Goal: Information Seeking & Learning: Find specific page/section

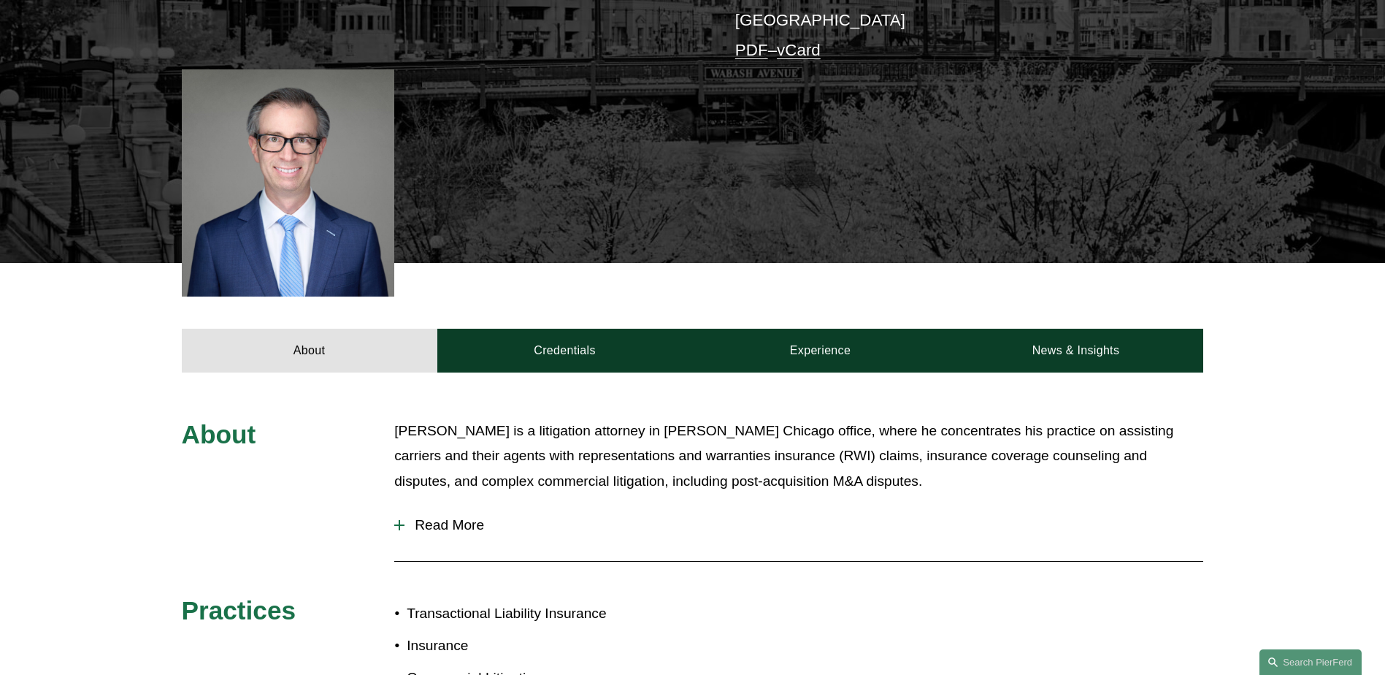
scroll to position [438, 0]
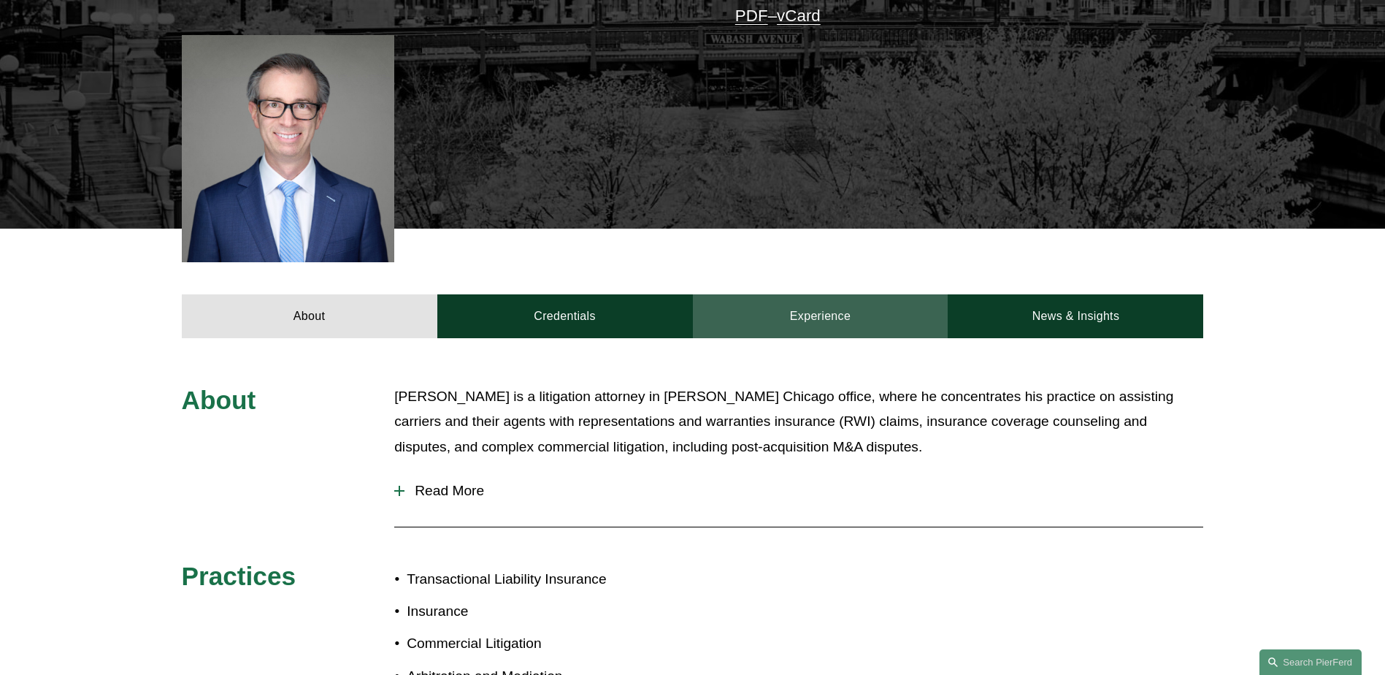
click at [841, 302] on link "Experience" at bounding box center [821, 316] width 256 height 44
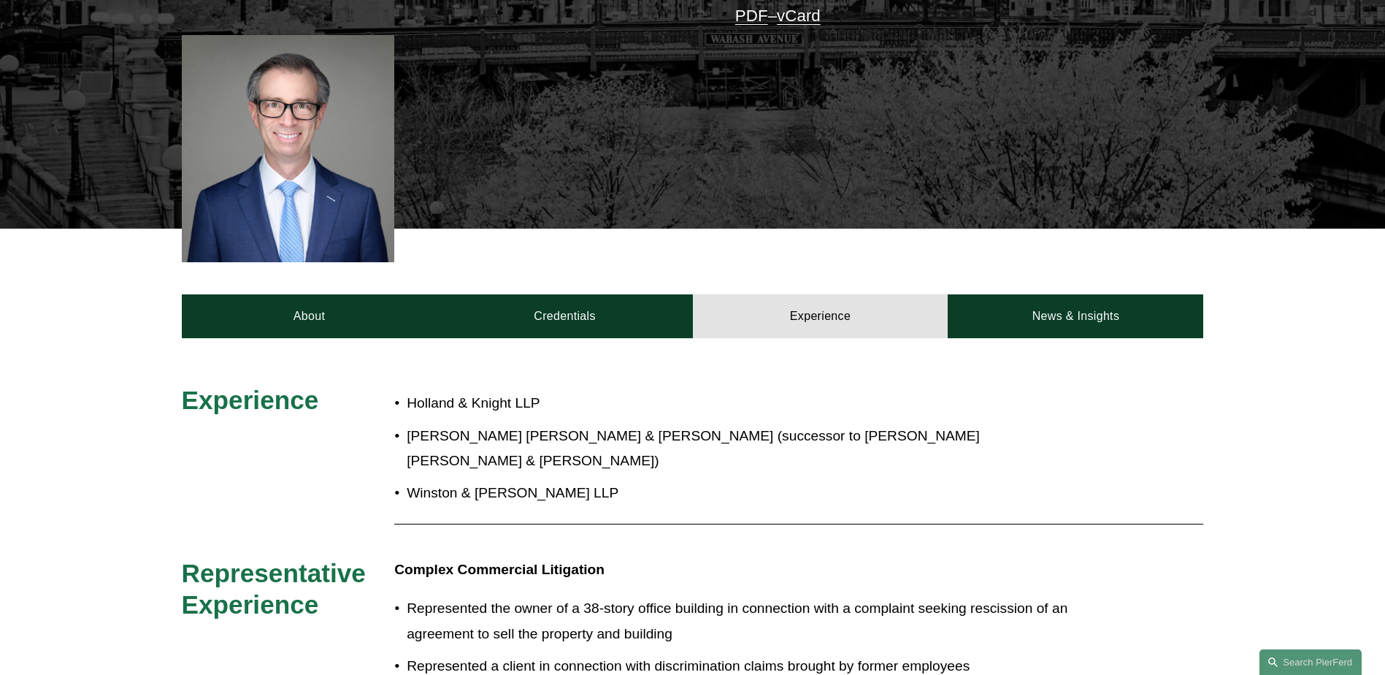
drag, startPoint x: 576, startPoint y: 452, endPoint x: 564, endPoint y: 446, distance: 13.7
click at [565, 480] on p "Winston & Strawn LLP" at bounding box center [741, 493] width 669 height 26
click at [510, 480] on p "Winston & Strawn LLP" at bounding box center [741, 493] width 669 height 26
click at [507, 480] on p "Winston & Strawn LLP" at bounding box center [741, 493] width 669 height 26
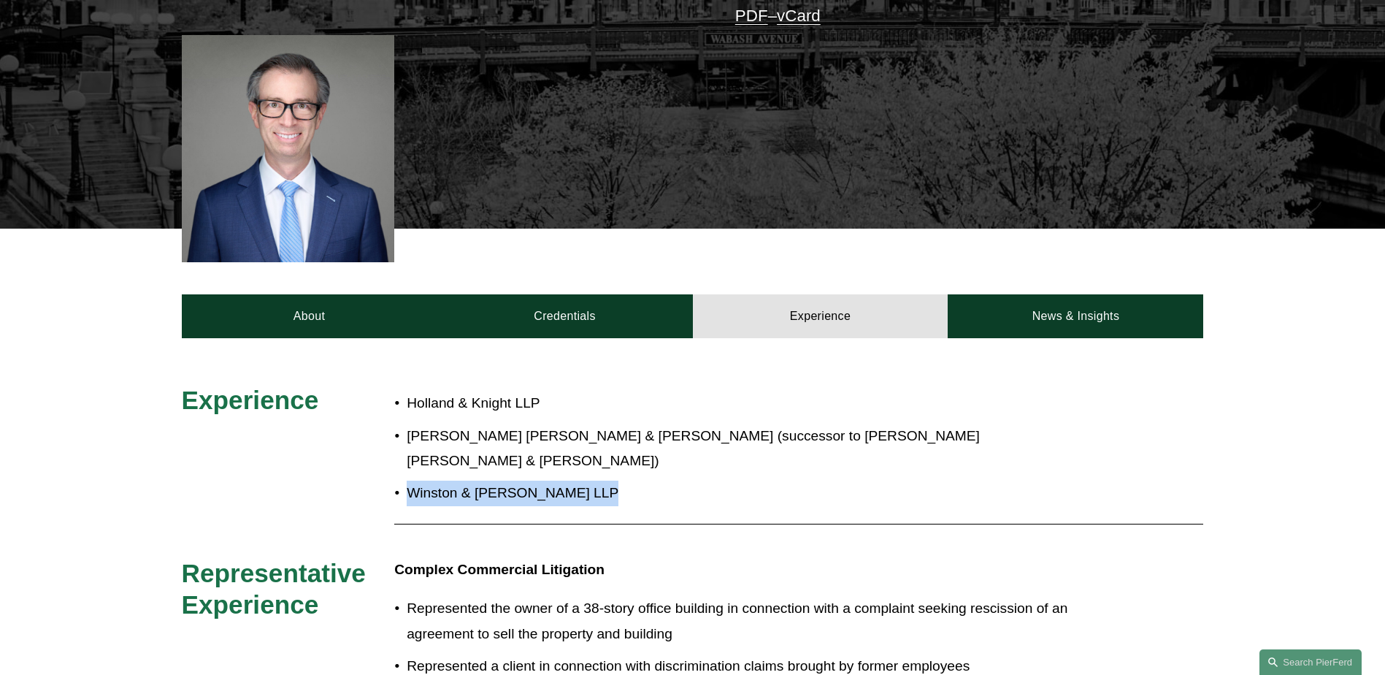
click at [507, 480] on p "Winston & Strawn LLP" at bounding box center [741, 493] width 669 height 26
drag, startPoint x: 507, startPoint y: 450, endPoint x: 562, endPoint y: 458, distance: 55.2
click at [562, 480] on p "Winston & Strawn LLP" at bounding box center [741, 493] width 669 height 26
click at [514, 596] on p "Represented the owner of a 38-story office building in connection with a compla…" at bounding box center [741, 621] width 669 height 50
click at [517, 596] on p "Represented the owner of a 38-story office building in connection with a compla…" at bounding box center [741, 621] width 669 height 50
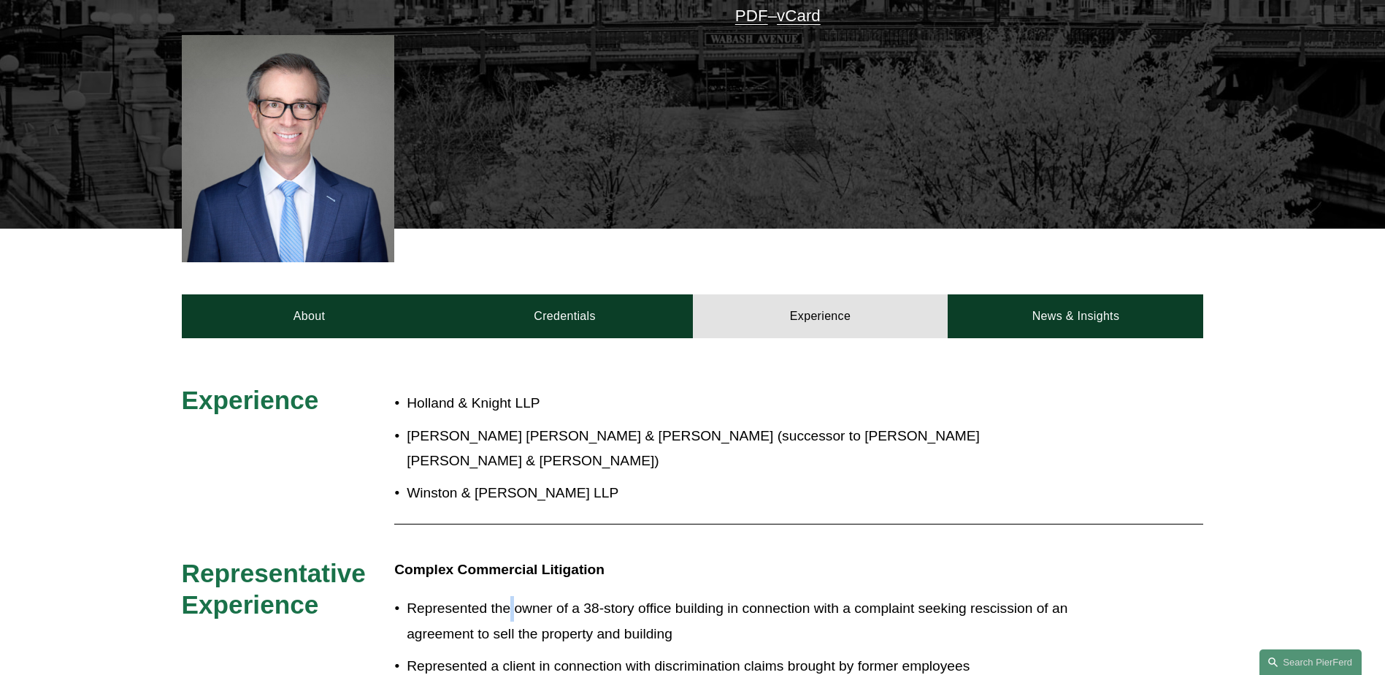
click at [517, 596] on p "Represented the owner of a 38-story office building in connection with a compla…" at bounding box center [741, 621] width 669 height 50
click at [566, 601] on p "Represented the owner of a 38-story office building in connection with a compla…" at bounding box center [741, 621] width 669 height 50
click at [570, 602] on p "Represented the owner of a 38-story office building in connection with a compla…" at bounding box center [741, 621] width 669 height 50
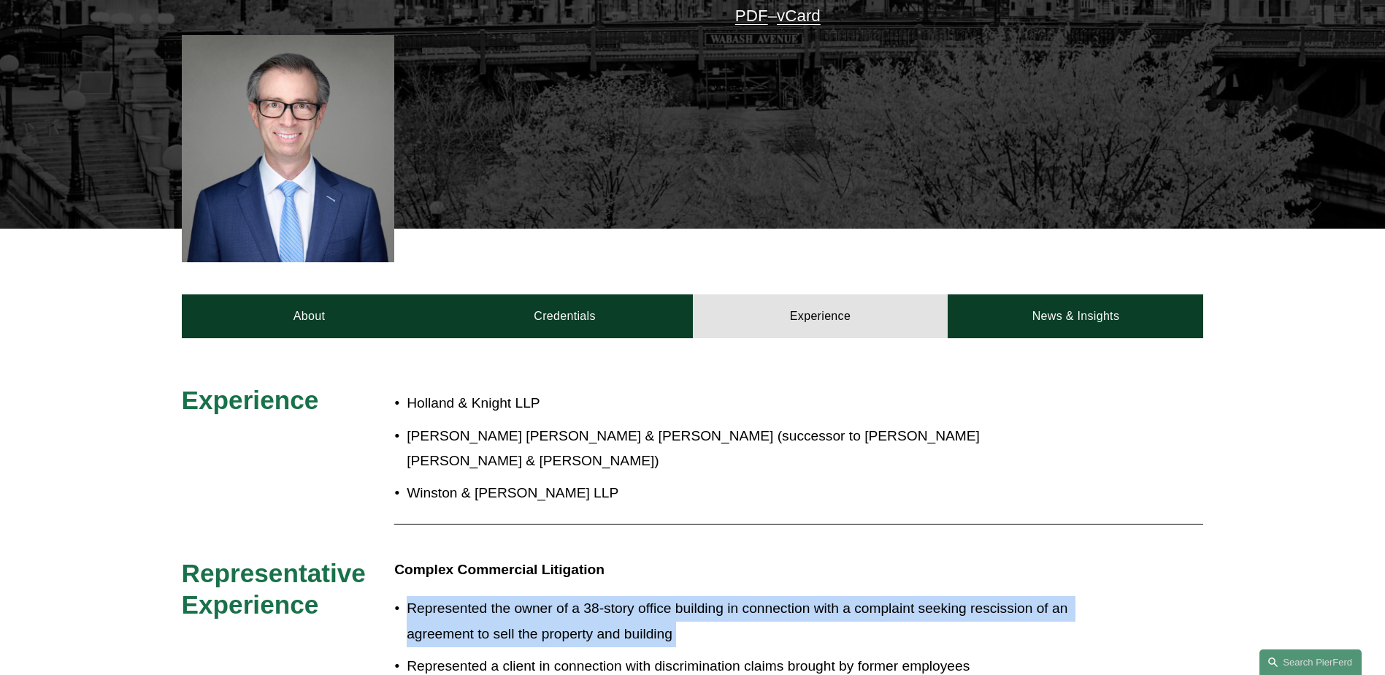
click at [570, 602] on p "Represented the owner of a 38-story office building in connection with a compla…" at bounding box center [741, 621] width 669 height 50
drag, startPoint x: 570, startPoint y: 602, endPoint x: 683, endPoint y: 617, distance: 114.1
click at [653, 602] on p "Represented the owner of a 38-story office building in connection with a compla…" at bounding box center [741, 621] width 669 height 50
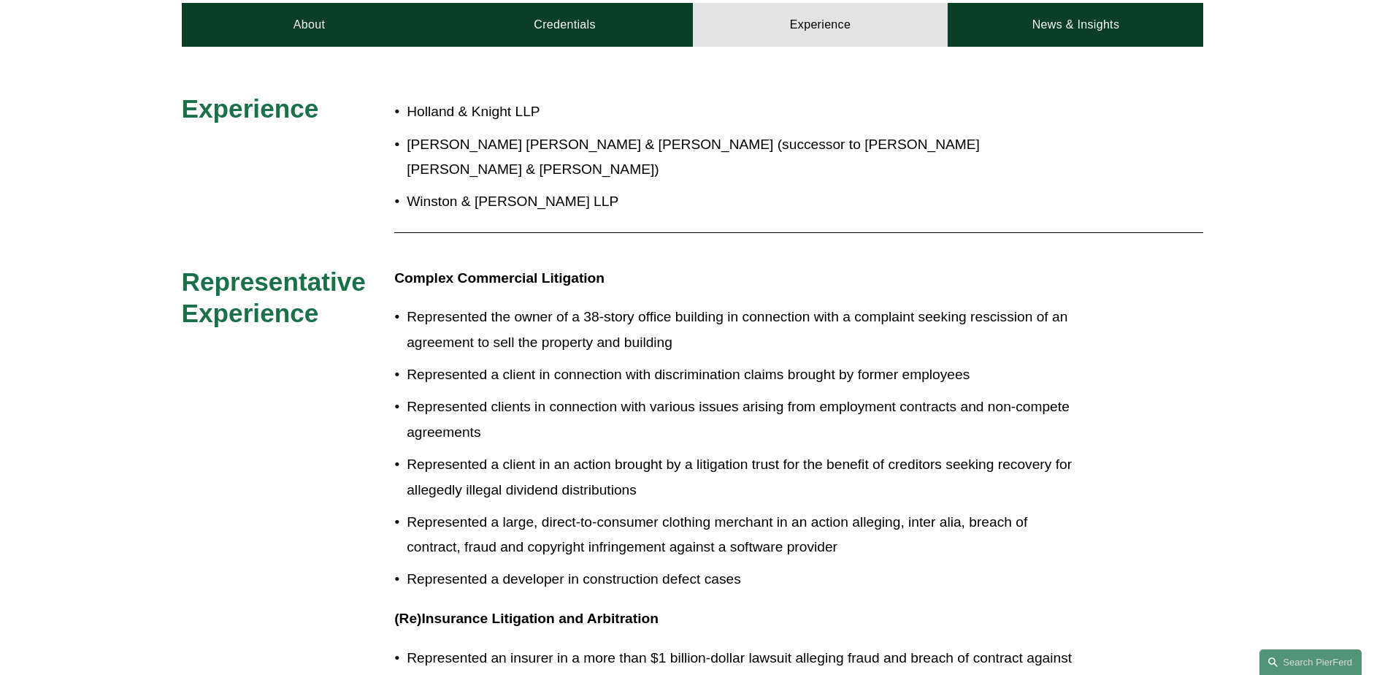
scroll to position [730, 0]
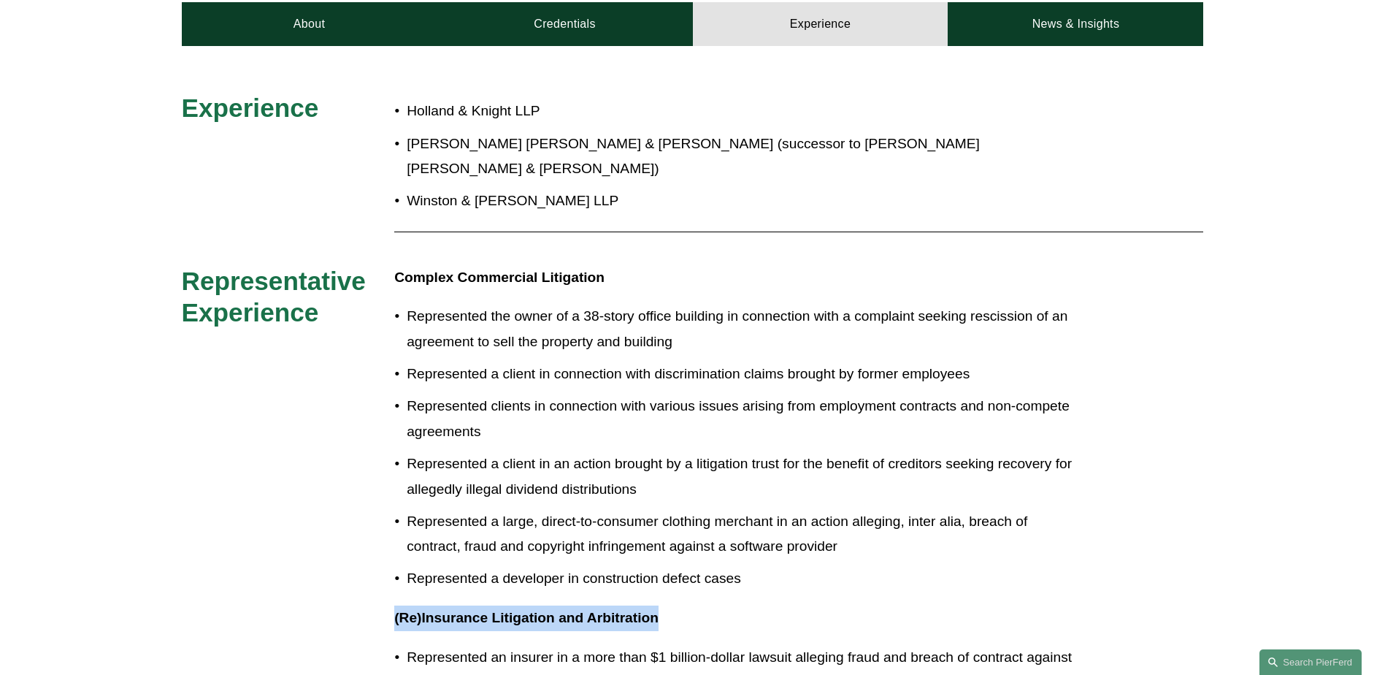
drag, startPoint x: 759, startPoint y: 550, endPoint x: 696, endPoint y: 578, distance: 69.3
drag, startPoint x: 696, startPoint y: 578, endPoint x: 658, endPoint y: 515, distance: 74.0
click at [658, 515] on p "Represented a large, direct-to-consumer clothing merchant in an action alleging…" at bounding box center [741, 534] width 669 height 50
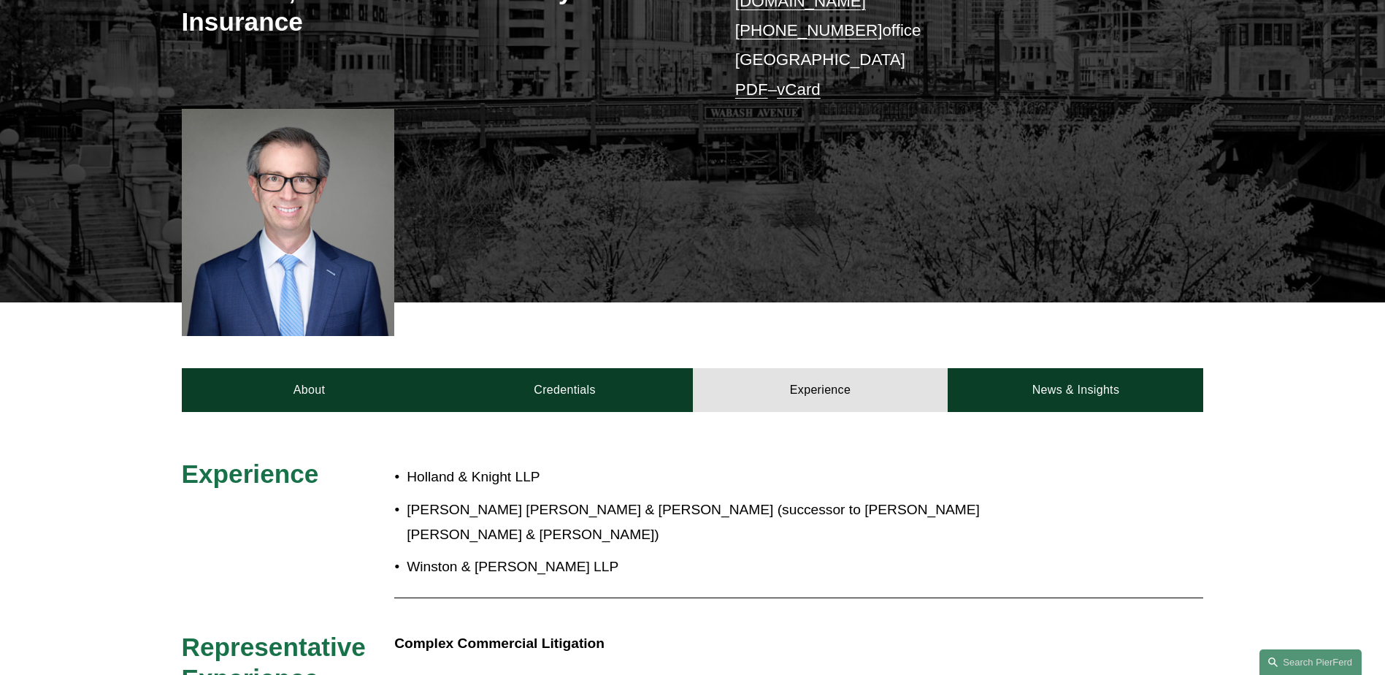
scroll to position [365, 0]
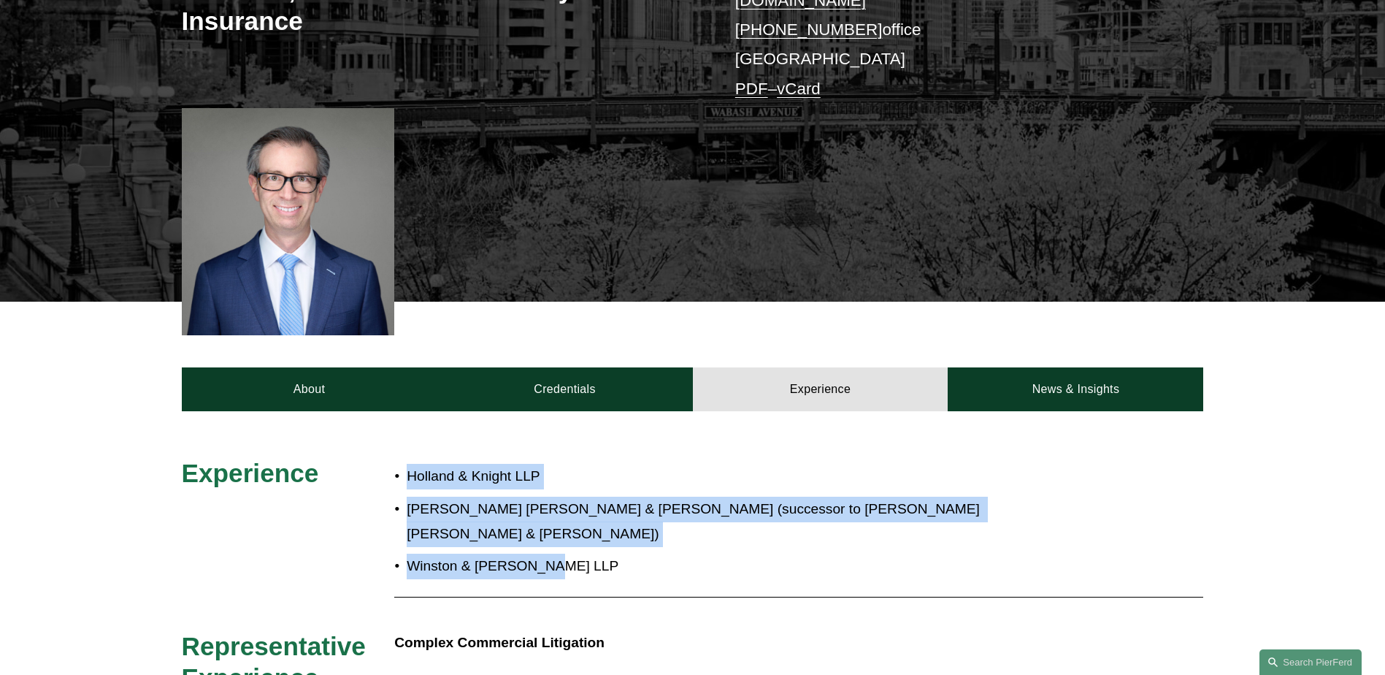
drag, startPoint x: 394, startPoint y: 459, endPoint x: 569, endPoint y: 542, distance: 195.0
drag, startPoint x: 569, startPoint y: 542, endPoint x: 567, endPoint y: 534, distance: 8.5
click at [567, 553] on p "Winston & Strawn LLP" at bounding box center [741, 566] width 669 height 26
drag, startPoint x: 553, startPoint y: 530, endPoint x: 418, endPoint y: 461, distance: 151.8
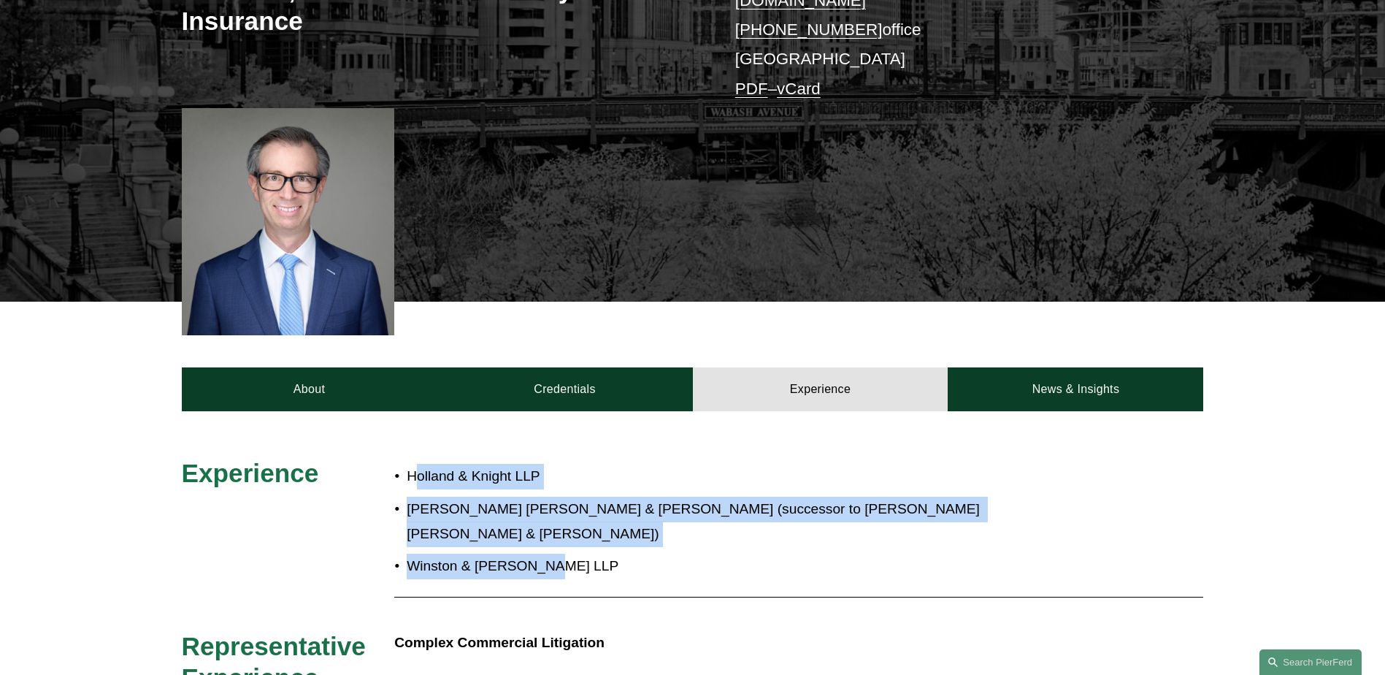
click at [418, 464] on ul "Holland & Knight LLP Porter Wright Morris & Arthur LLP (successor to Butler Rub…" at bounding box center [734, 521] width 681 height 115
click at [453, 553] on p "Winston & Strawn LLP" at bounding box center [741, 566] width 669 height 26
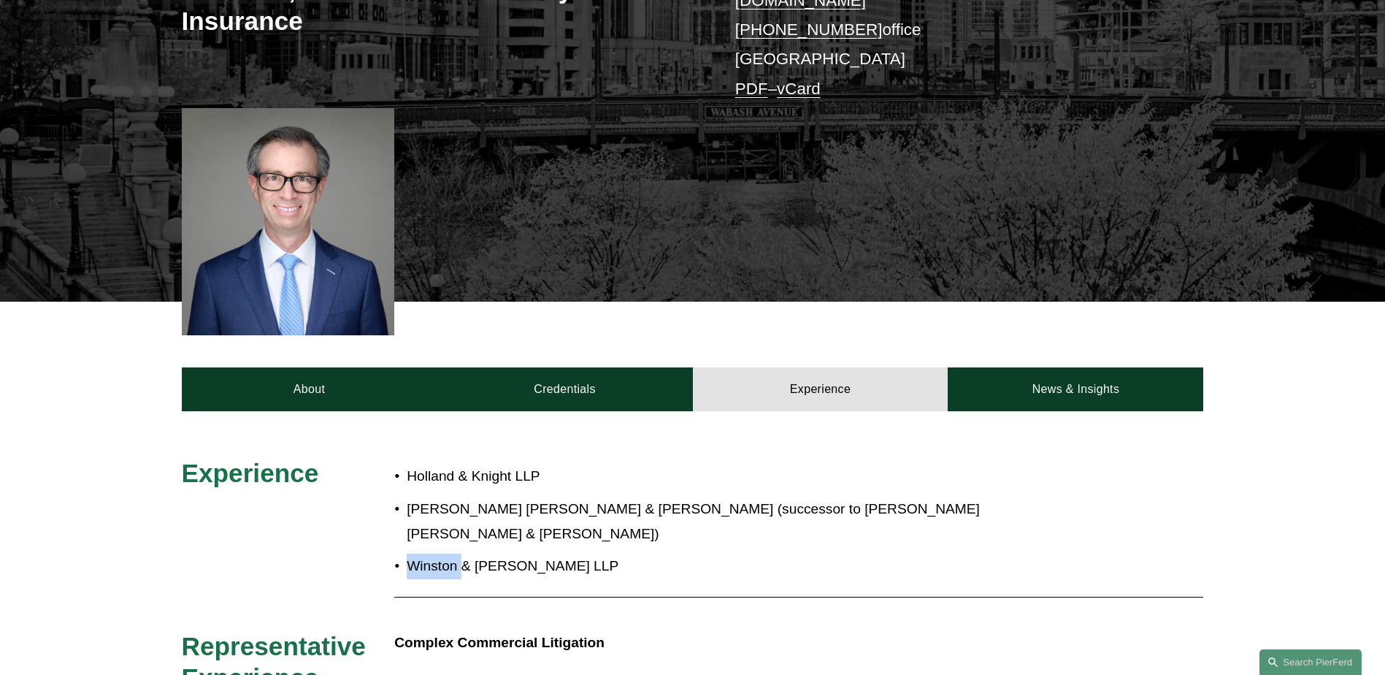
click at [453, 553] on p "Winston & Strawn LLP" at bounding box center [741, 566] width 669 height 26
drag, startPoint x: 453, startPoint y: 523, endPoint x: 499, endPoint y: 528, distance: 47.0
click at [478, 553] on p "Winston & Strawn LLP" at bounding box center [741, 566] width 669 height 26
click at [559, 544] on div "Holland & Knight LLP Porter Wright Morris & Arthur LLP (successor to Butler Rub…" at bounding box center [734, 521] width 681 height 129
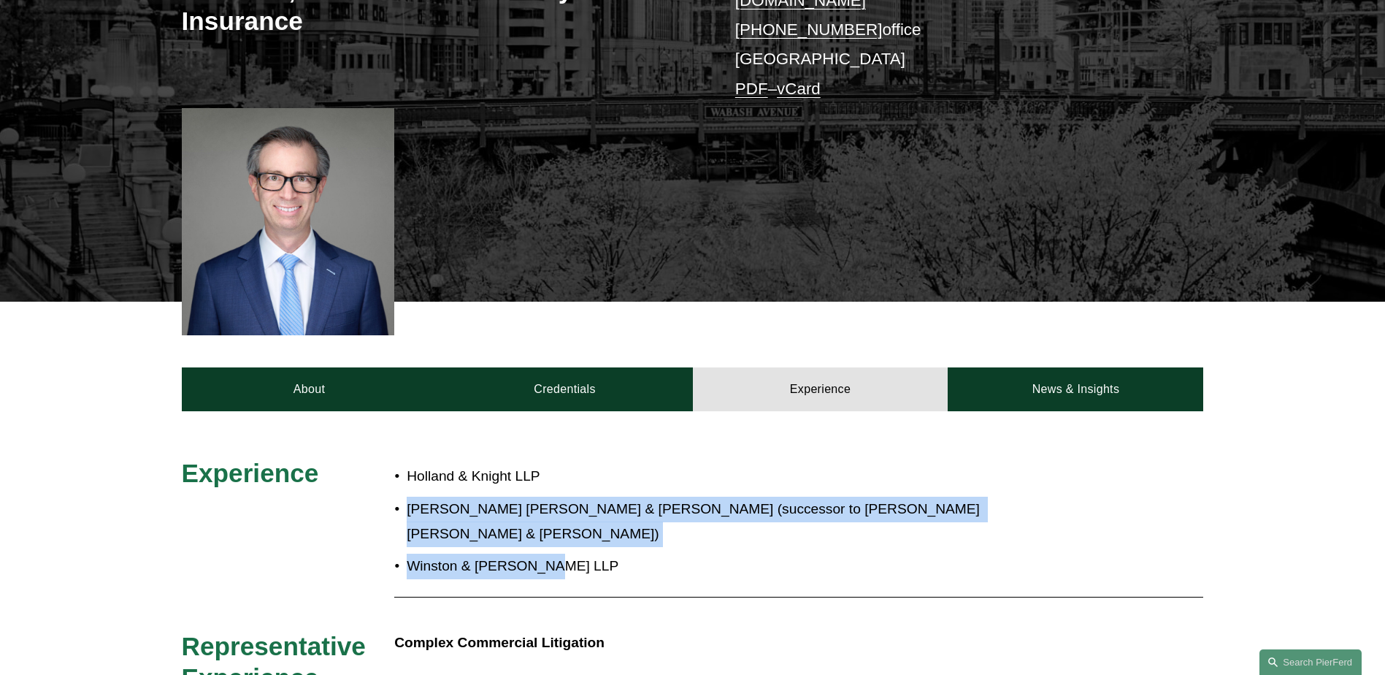
drag, startPoint x: 561, startPoint y: 526, endPoint x: 402, endPoint y: 488, distance: 162.9
click at [402, 488] on ul "Holland & Knight LLP Porter Wright Morris & Arthur LLP (successor to Butler Rub…" at bounding box center [734, 521] width 681 height 115
drag, startPoint x: 402, startPoint y: 488, endPoint x: 521, endPoint y: 522, distance: 123.0
click at [521, 553] on p "Winston & Strawn LLP" at bounding box center [741, 566] width 669 height 26
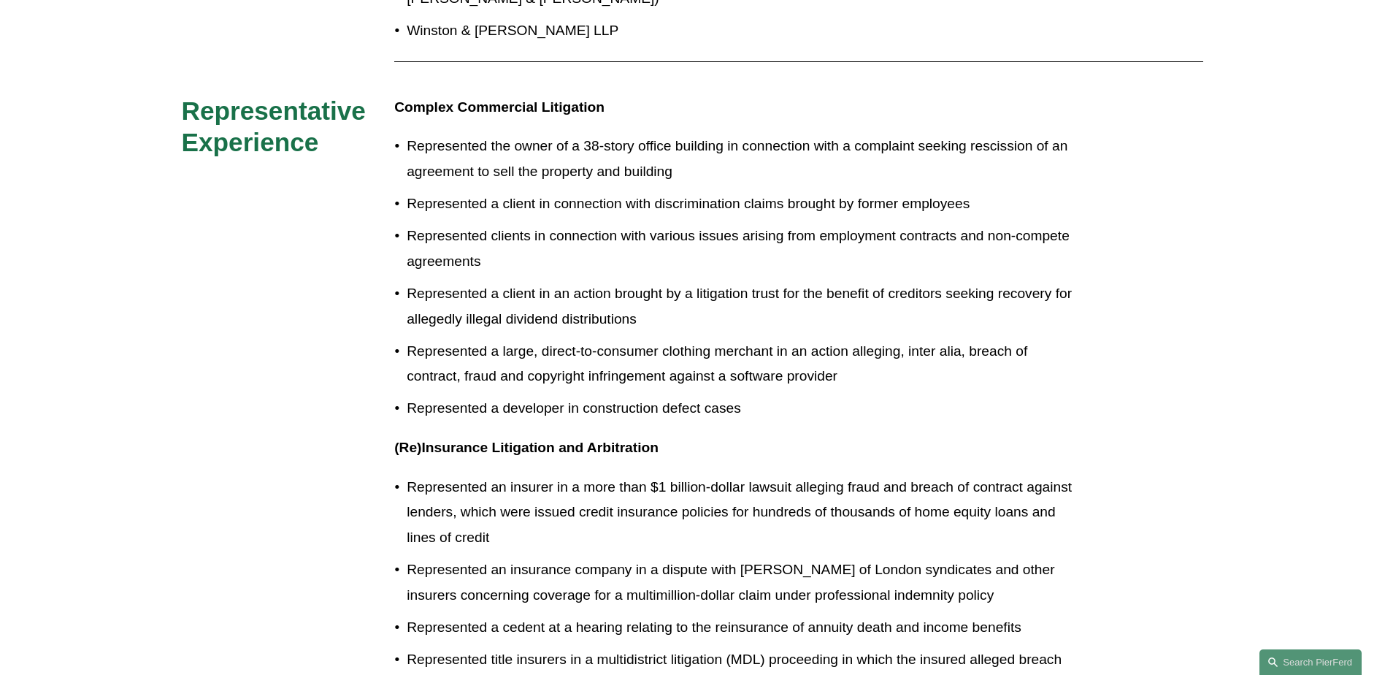
scroll to position [803, 0]
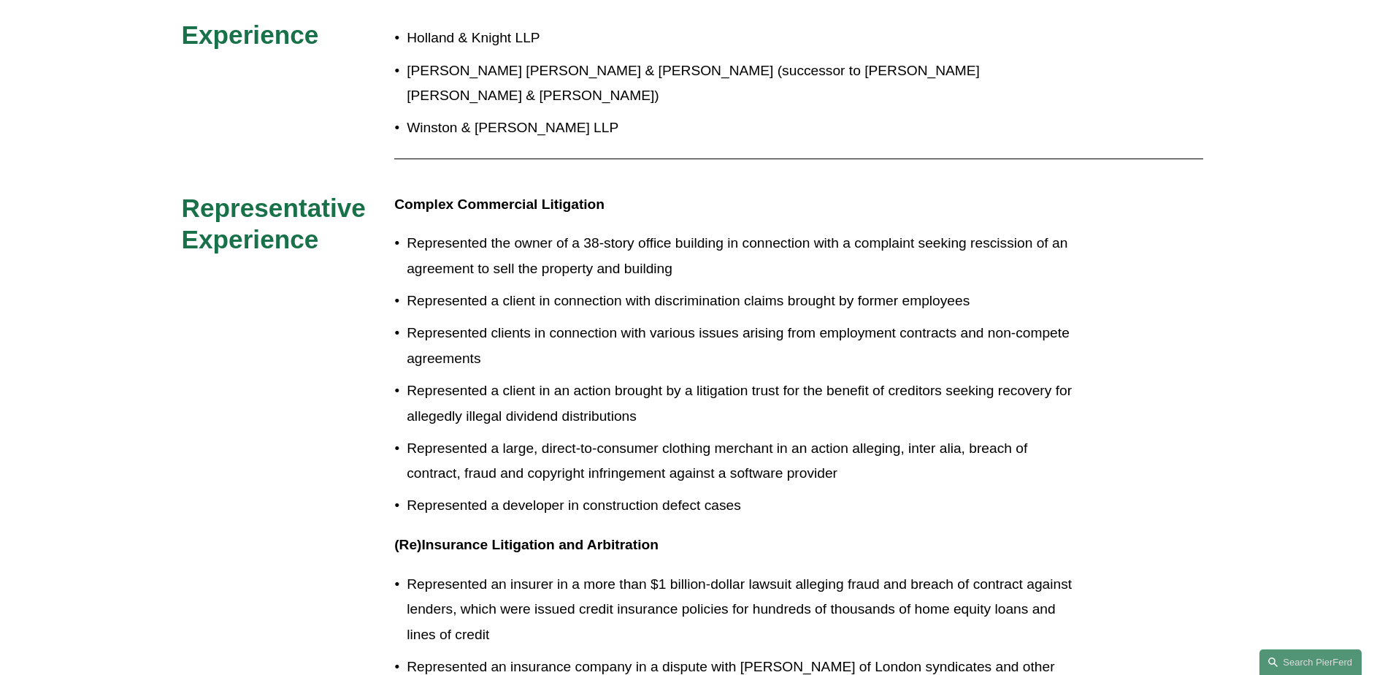
click at [797, 456] on ul "Represented the owner of a 38-story office building in connection with a compla…" at bounding box center [734, 375] width 681 height 288
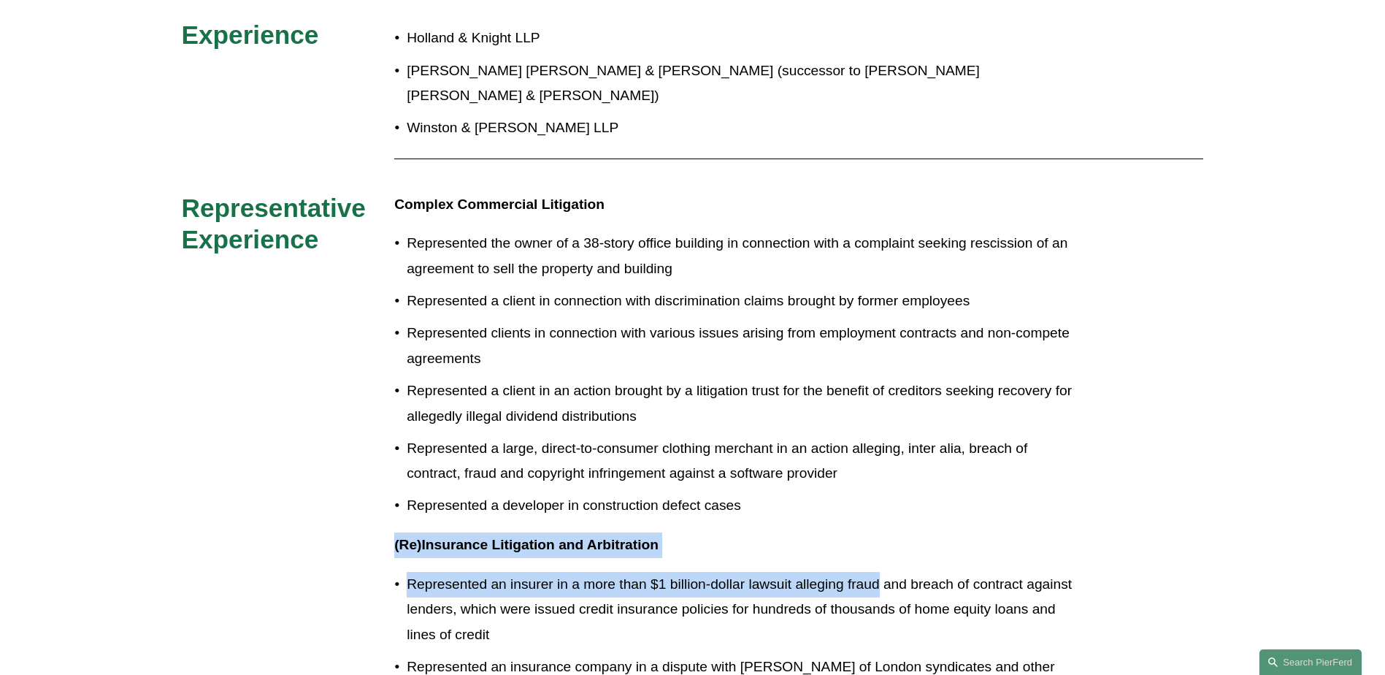
drag, startPoint x: 759, startPoint y: 475, endPoint x: 894, endPoint y: 556, distance: 157.5
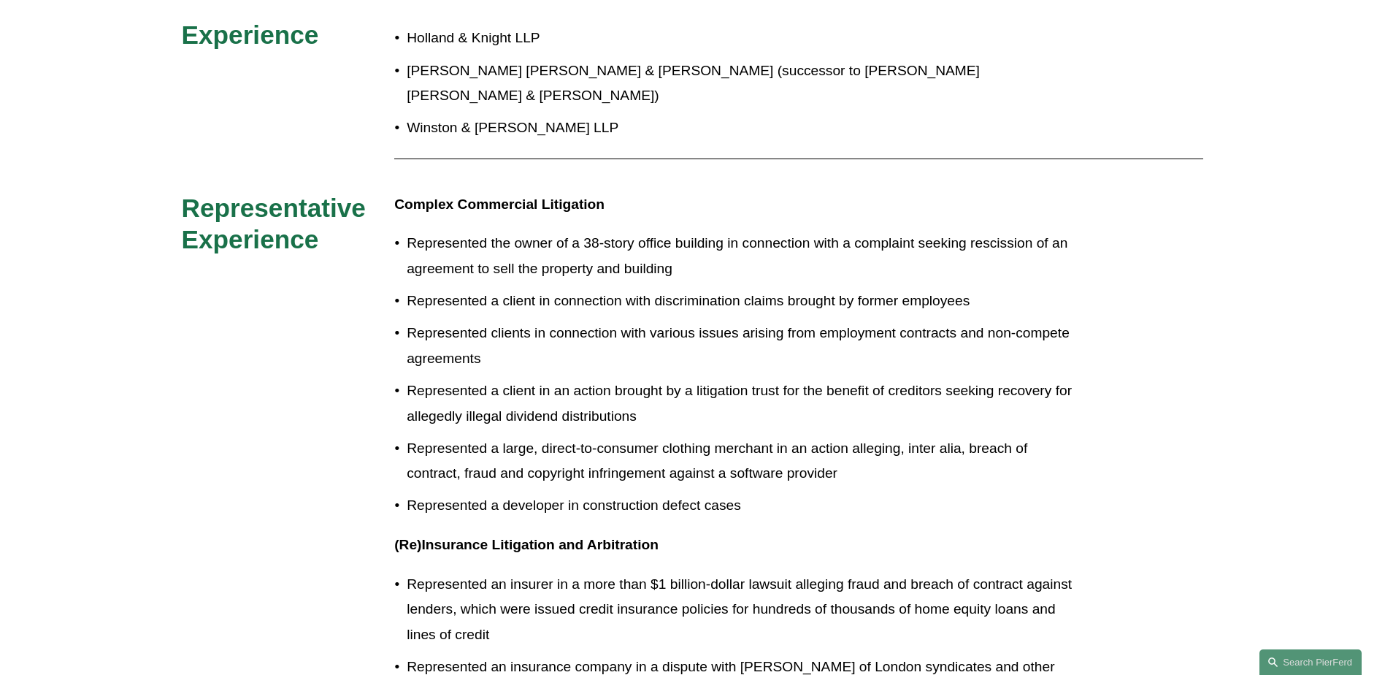
drag, startPoint x: 894, startPoint y: 556, endPoint x: 678, endPoint y: 330, distance: 312.9
click at [656, 336] on p "Represented clients in connection with various issues arising from employment c…" at bounding box center [741, 346] width 669 height 50
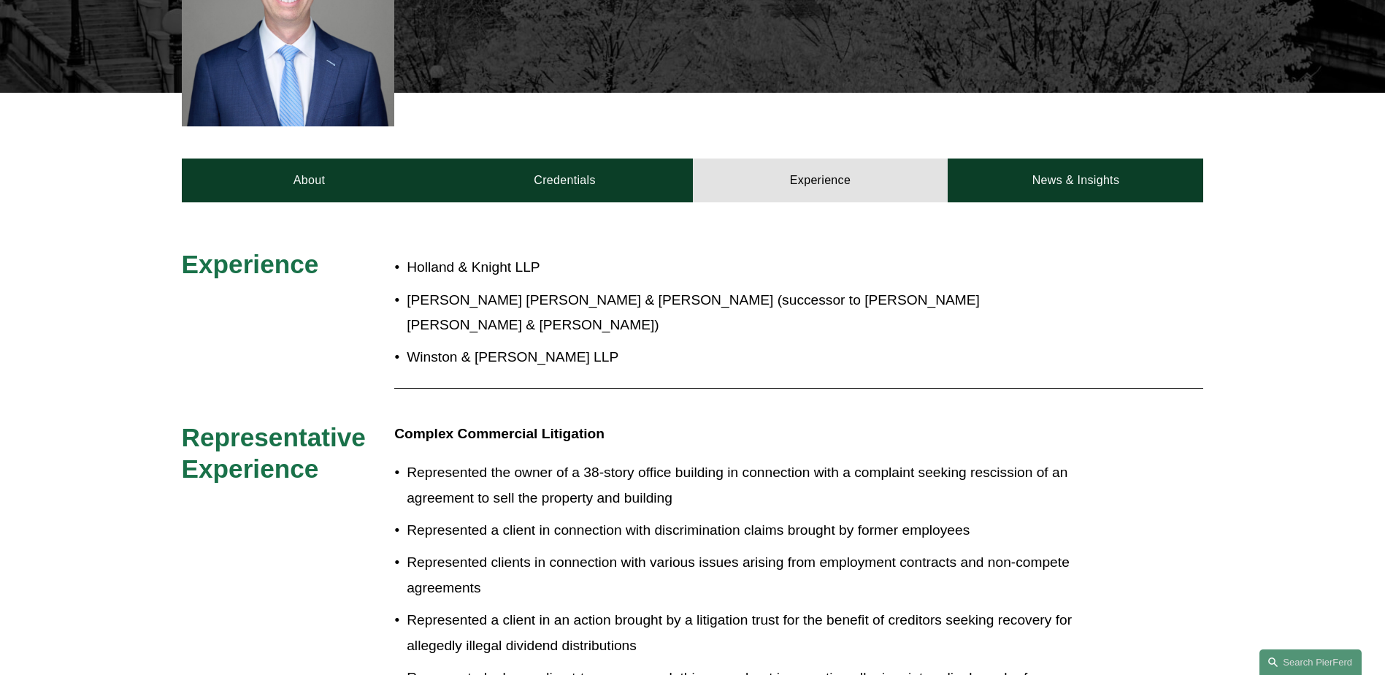
scroll to position [914, 0]
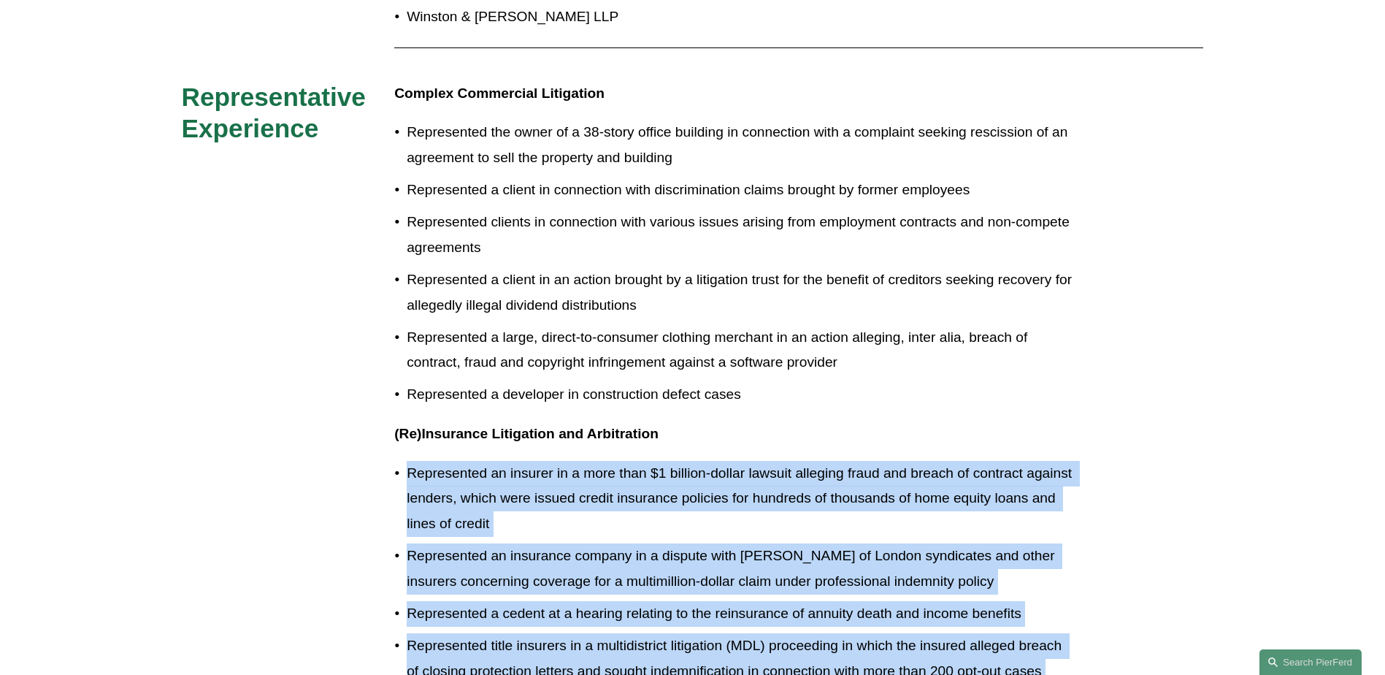
drag, startPoint x: 586, startPoint y: 441, endPoint x: 380, endPoint y: 404, distance: 209.1
click at [380, 404] on div "Experience Holland & Knight LLP Porter Wright Morris & Arthur LLP (successor to…" at bounding box center [692, 598] width 1385 height 1381
drag, startPoint x: 380, startPoint y: 404, endPoint x: 550, endPoint y: 443, distance: 174.5
click at [550, 461] on p "Represented an insurer in a more than $1 billion-dollar lawsuit alleging fraud …" at bounding box center [741, 499] width 669 height 76
click at [549, 426] on strong "(Re)Insurance Litigation and Arbitration" at bounding box center [526, 433] width 264 height 15
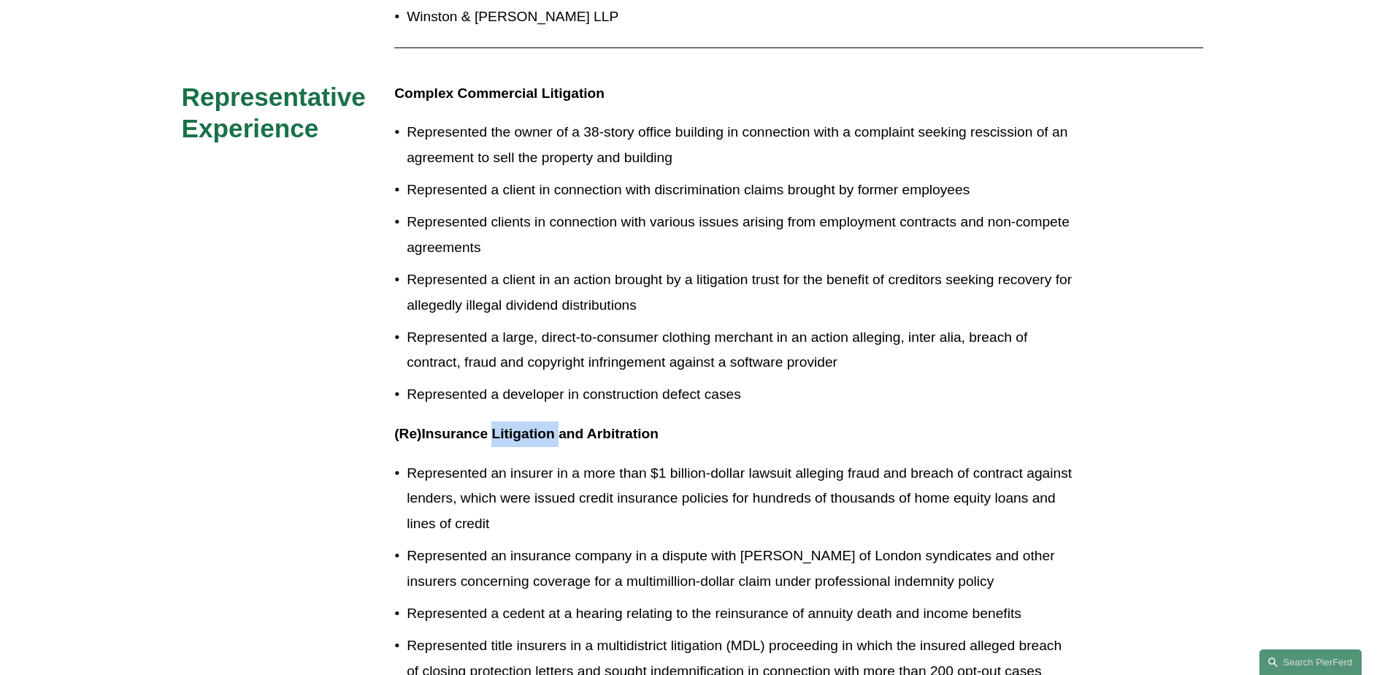
click at [549, 426] on strong "(Re)Insurance Litigation and Arbitration" at bounding box center [526, 433] width 264 height 15
drag, startPoint x: 549, startPoint y: 400, endPoint x: 572, endPoint y: 469, distance: 72.3
click at [572, 469] on p "Represented an insurer in a more than $1 billion-dollar lawsuit alleging fraud …" at bounding box center [741, 499] width 669 height 76
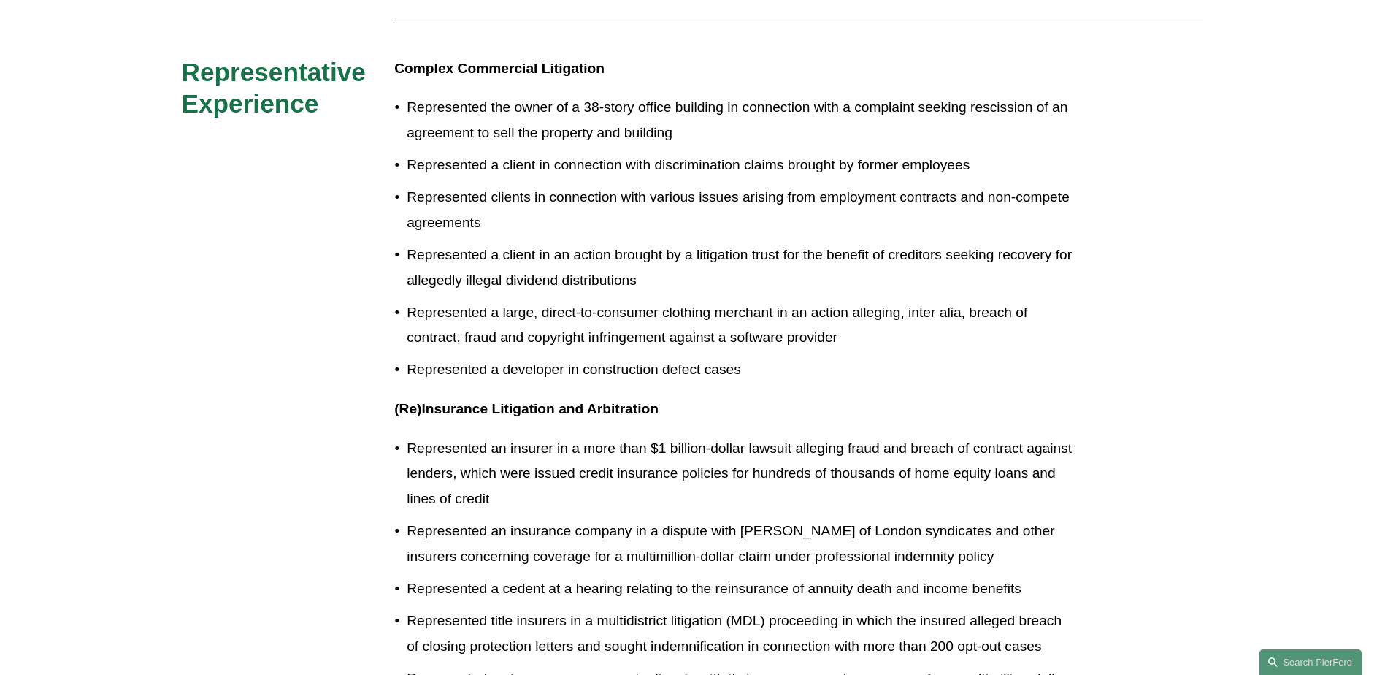
scroll to position [987, 0]
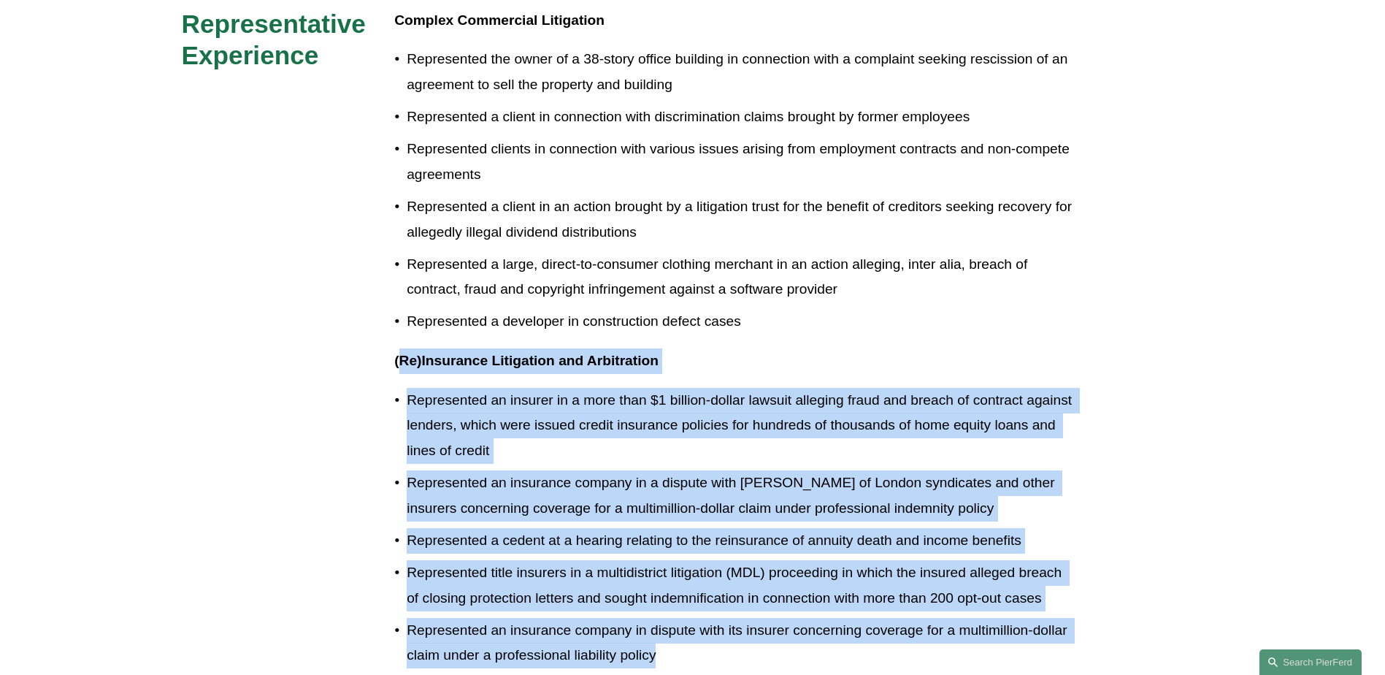
drag, startPoint x: 670, startPoint y: 624, endPoint x: 399, endPoint y: 323, distance: 405.3
click at [399, 323] on div "Complex Commercial Litigation Represented the owner of a 38-story office buildi…" at bounding box center [734, 594] width 681 height 1173
drag, startPoint x: 399, startPoint y: 323, endPoint x: 502, endPoint y: 367, distance: 112.5
click at [502, 388] on p "Represented an insurer in a more than $1 billion-dollar lawsuit alleging fraud …" at bounding box center [741, 426] width 669 height 76
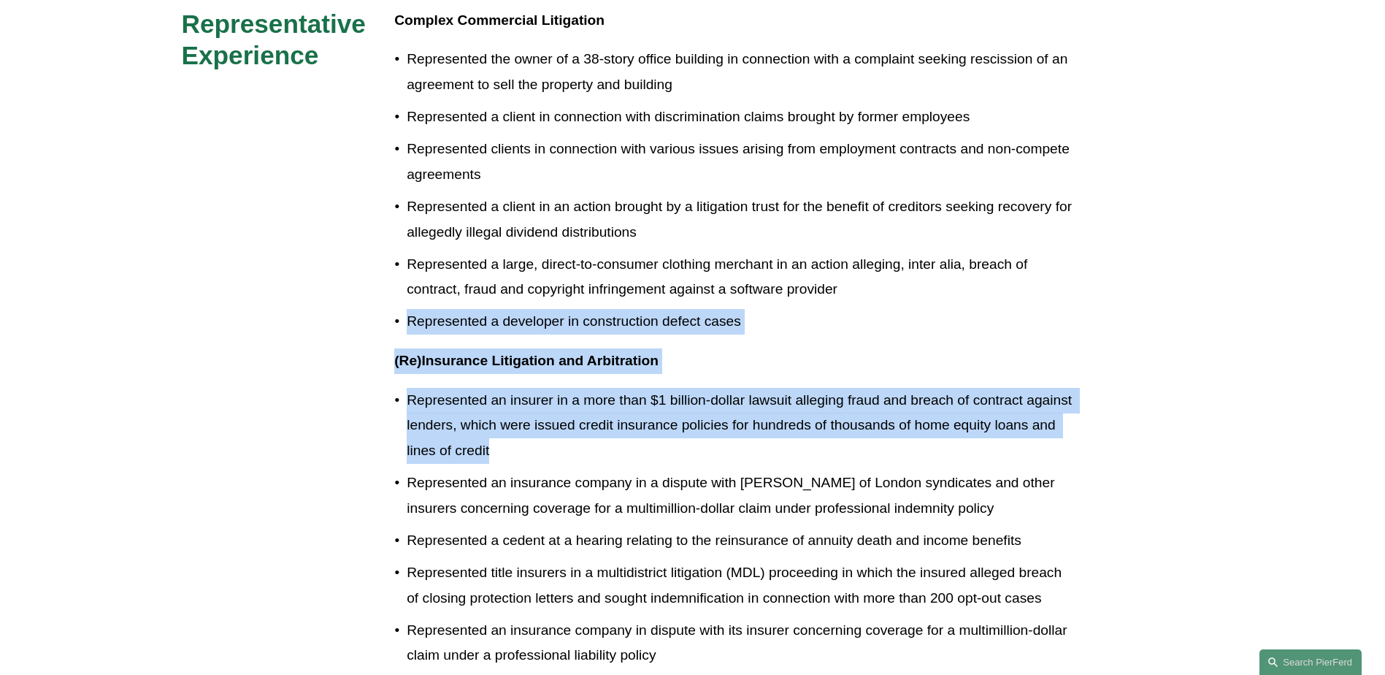
drag, startPoint x: 523, startPoint y: 425, endPoint x: 349, endPoint y: 283, distance: 224.2
click at [349, 283] on div "Experience Holland & Knight LLP Porter Wright Morris & Arthur LLP (successor to…" at bounding box center [692, 525] width 1385 height 1381
drag, startPoint x: 349, startPoint y: 283, endPoint x: 526, endPoint y: 358, distance: 192.7
click at [526, 388] on p "Represented an insurer in a more than $1 billion-dollar lawsuit alleging fraud …" at bounding box center [741, 426] width 669 height 76
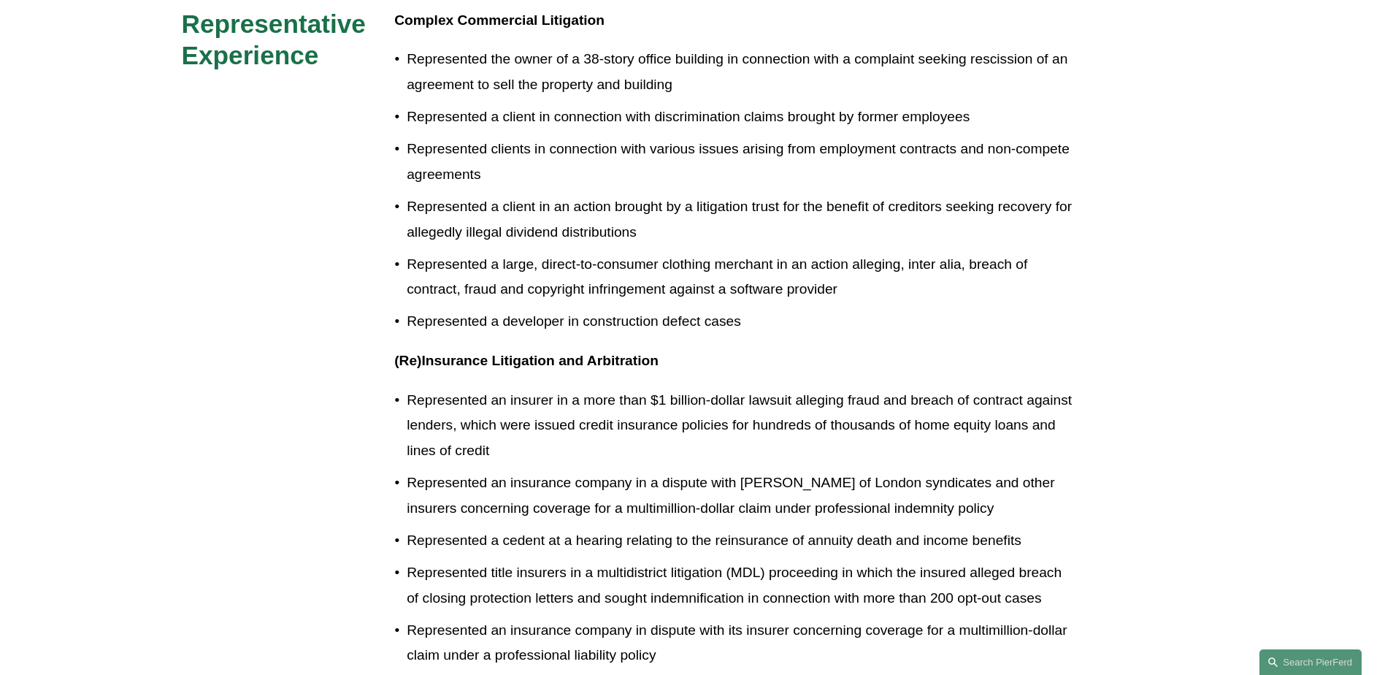
click at [517, 422] on p "Represented an insurer in a more than $1 billion-dollar lawsuit alleging fraud …" at bounding box center [741, 426] width 669 height 76
drag, startPoint x: 437, startPoint y: 406, endPoint x: 448, endPoint y: 401, distance: 11.4
click at [440, 405] on p "Represented an insurer in a more than $1 billion-dollar lawsuit alleging fraud …" at bounding box center [741, 426] width 669 height 76
click at [448, 400] on p "Represented an insurer in a more than $1 billion-dollar lawsuit alleging fraud …" at bounding box center [741, 426] width 669 height 76
click at [456, 396] on p "Represented an insurer in a more than $1 billion-dollar lawsuit alleging fraud …" at bounding box center [741, 426] width 669 height 76
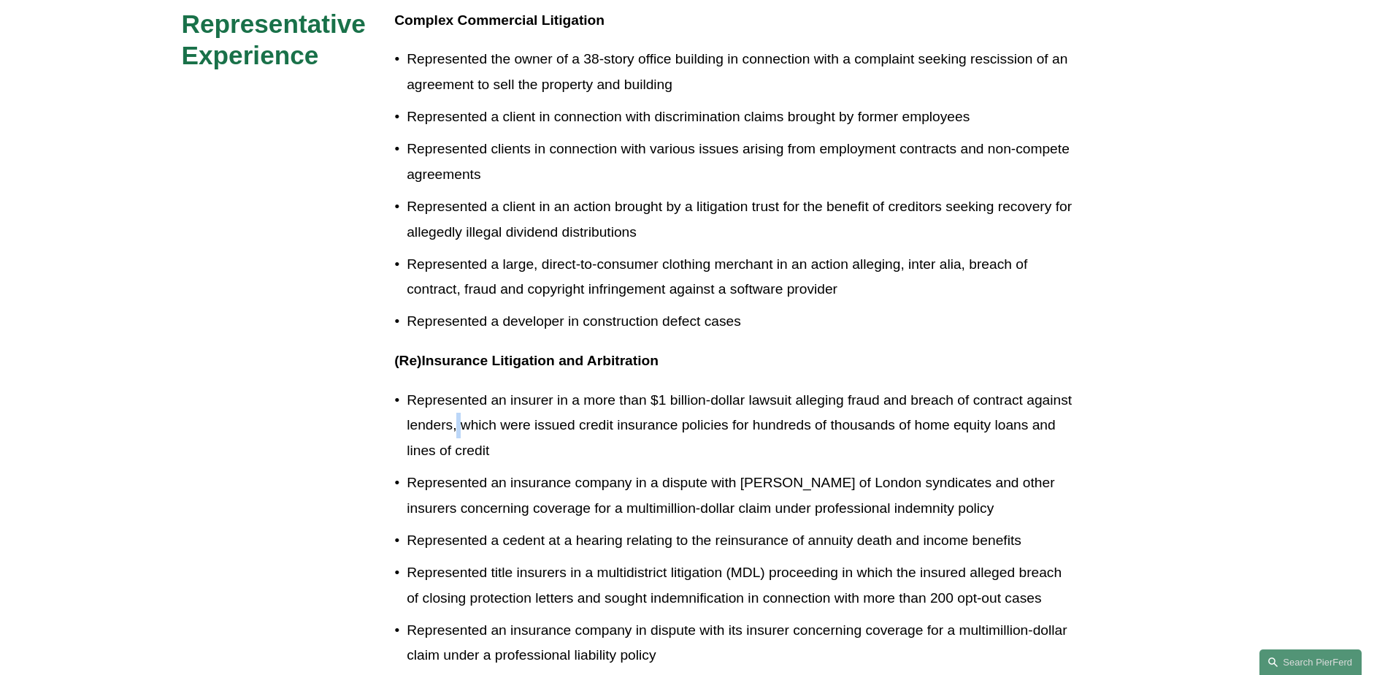
click at [457, 395] on p "Represented an insurer in a more than $1 billion-dollar lawsuit alleging fraud …" at bounding box center [741, 426] width 669 height 76
click at [462, 394] on p "Represented an insurer in a more than $1 billion-dollar lawsuit alleging fraud …" at bounding box center [741, 426] width 669 height 76
click at [505, 412] on p "Represented an insurer in a more than $1 billion-dollar lawsuit alleging fraud …" at bounding box center [741, 426] width 669 height 76
click at [457, 411] on p "Represented an insurer in a more than $1 billion-dollar lawsuit alleging fraud …" at bounding box center [741, 426] width 669 height 76
click at [458, 411] on p "Represented an insurer in a more than $1 billion-dollar lawsuit alleging fraud …" at bounding box center [741, 426] width 669 height 76
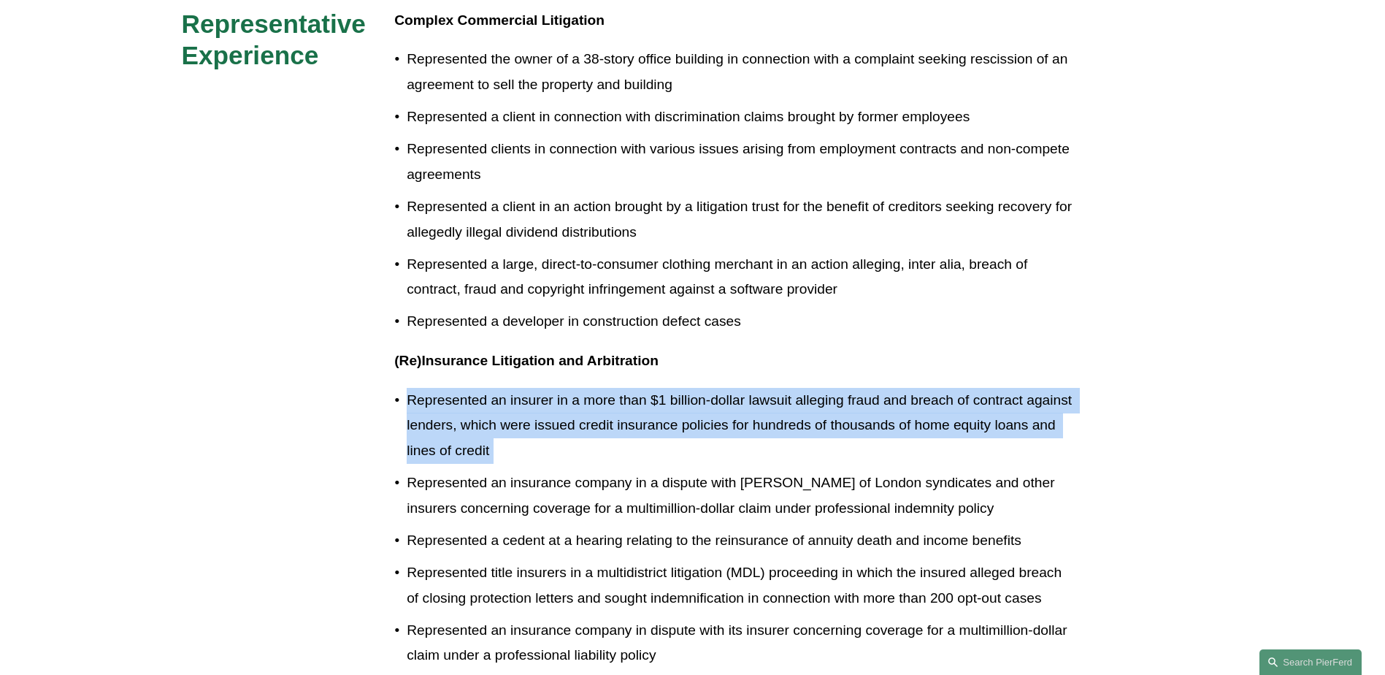
click at [458, 411] on p "Represented an insurer in a more than $1 billion-dollar lawsuit alleging fraud …" at bounding box center [741, 426] width 669 height 76
drag, startPoint x: 458, startPoint y: 411, endPoint x: 512, endPoint y: 421, distance: 54.9
click at [512, 421] on p "Represented an insurer in a more than $1 billion-dollar lawsuit alleging fraud …" at bounding box center [741, 426] width 669 height 76
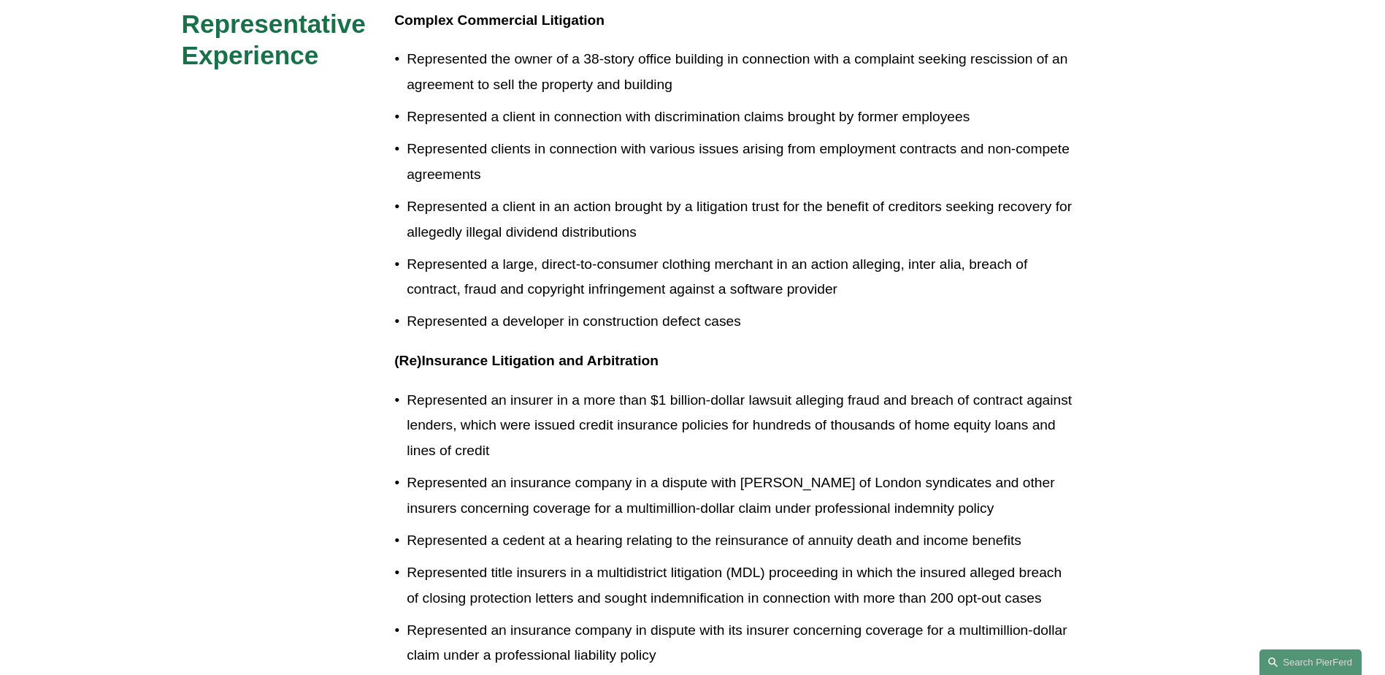
click at [533, 470] on p "Represented an insurance company in a dispute with Lloyd's of London syndicates…" at bounding box center [741, 495] width 669 height 50
click at [532, 470] on p "Represented an insurance company in a dispute with Lloyd's of London syndicates…" at bounding box center [741, 495] width 669 height 50
click at [548, 470] on p "Represented an insurance company in a dispute with Lloyd's of London syndicates…" at bounding box center [741, 495] width 669 height 50
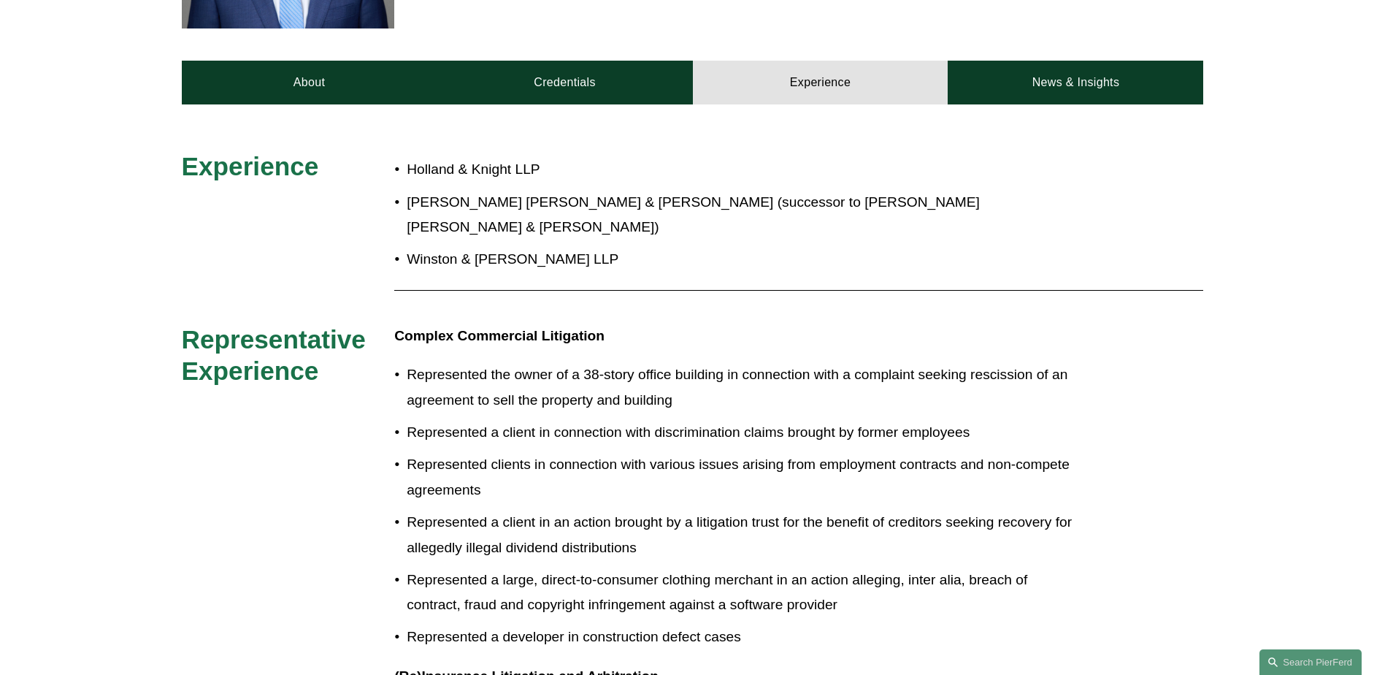
scroll to position [695, 0]
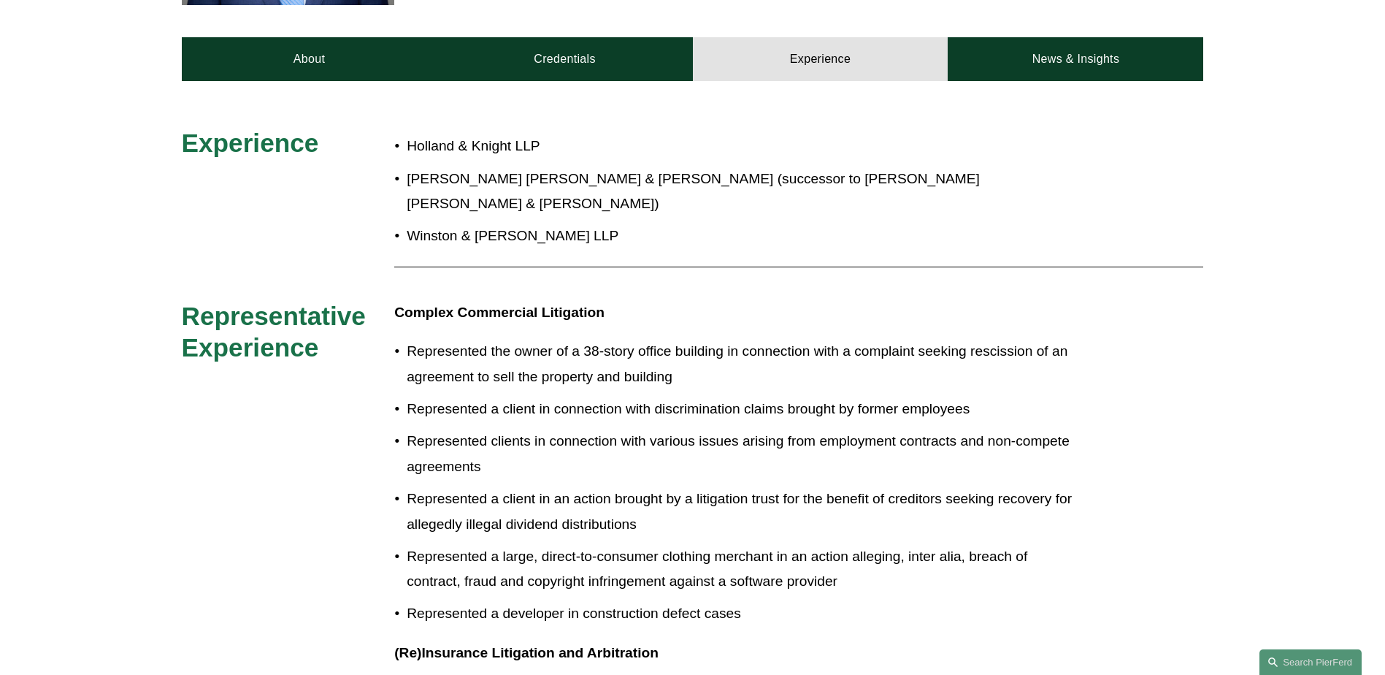
drag, startPoint x: 694, startPoint y: 624, endPoint x: 721, endPoint y: 603, distance: 33.3
click at [722, 486] on p "Represented a client in an action brought by a litigation trust for the benefit…" at bounding box center [741, 511] width 669 height 50
click at [683, 640] on p "(Re)Insurance Litigation and Arbitration" at bounding box center [734, 653] width 681 height 26
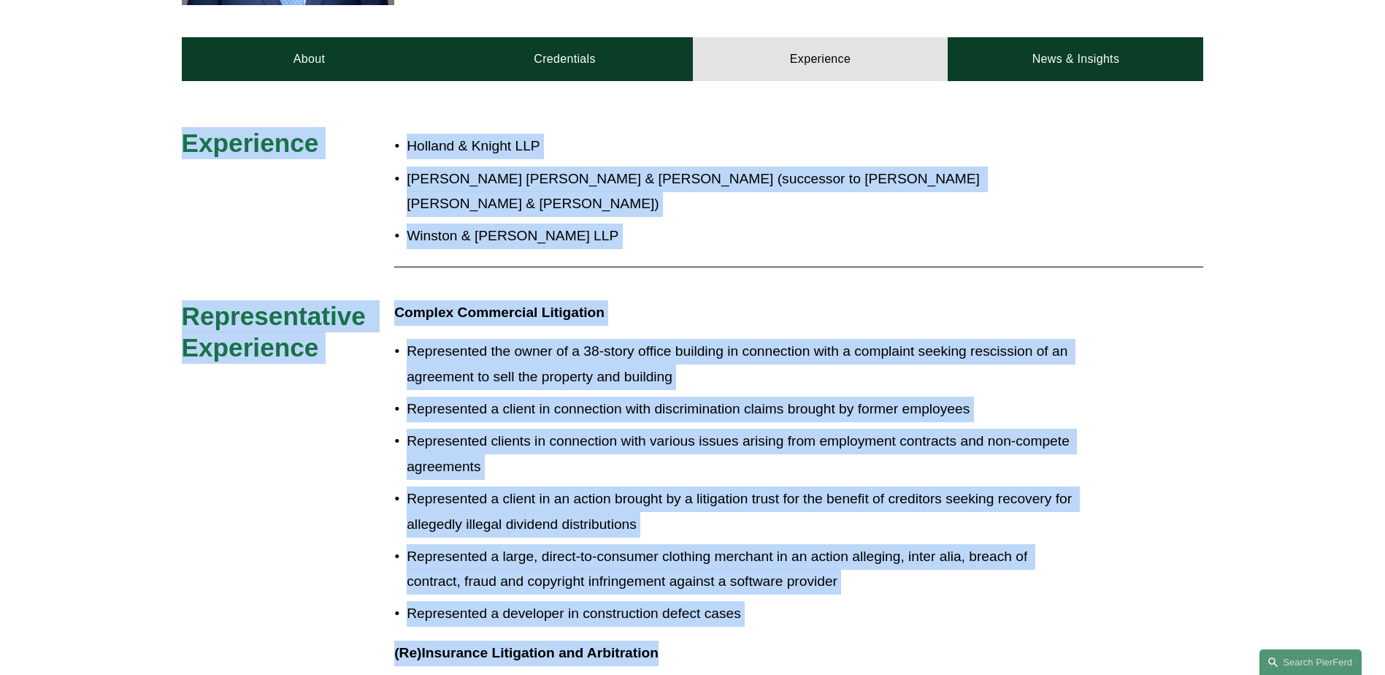
drag, startPoint x: 674, startPoint y: 624, endPoint x: 171, endPoint y: 125, distance: 708.3
click at [494, 166] on p "Porter Wright Morris & Arthur LLP (successor to Butler Rubin Saltarelli & Boyd …" at bounding box center [741, 191] width 669 height 50
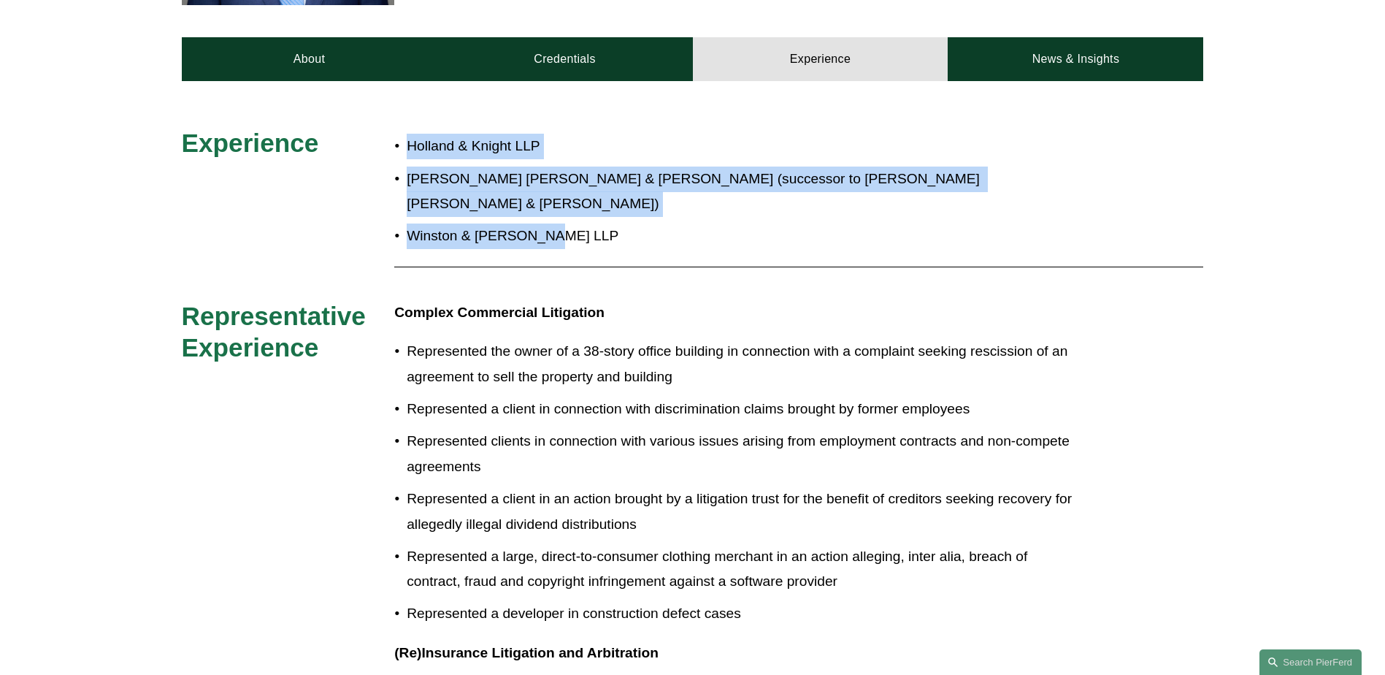
drag, startPoint x: 407, startPoint y: 128, endPoint x: 587, endPoint y: 203, distance: 195.4
click at [587, 203] on ul "Holland & Knight LLP Porter Wright Morris & Arthur LLP (successor to Butler Rub…" at bounding box center [734, 191] width 681 height 115
drag, startPoint x: 587, startPoint y: 203, endPoint x: 559, endPoint y: 202, distance: 27.8
click at [559, 223] on p "Winston & Strawn LLP" at bounding box center [741, 236] width 669 height 26
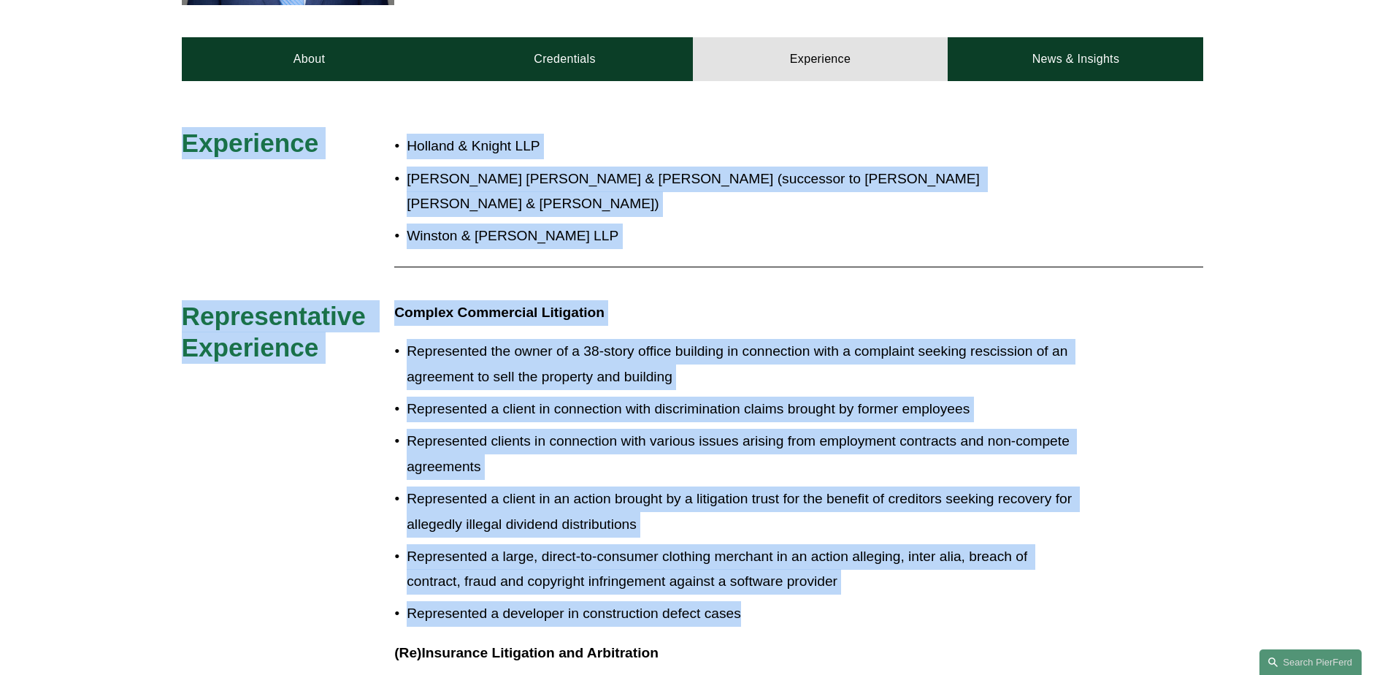
drag, startPoint x: 702, startPoint y: 553, endPoint x: 162, endPoint y: 145, distance: 677.1
drag, startPoint x: 162, startPoint y: 145, endPoint x: 508, endPoint y: 193, distance: 349.4
click at [508, 223] on p "Winston & Strawn LLP" at bounding box center [741, 236] width 669 height 26
click at [591, 223] on p "Winston & Strawn LLP" at bounding box center [741, 236] width 669 height 26
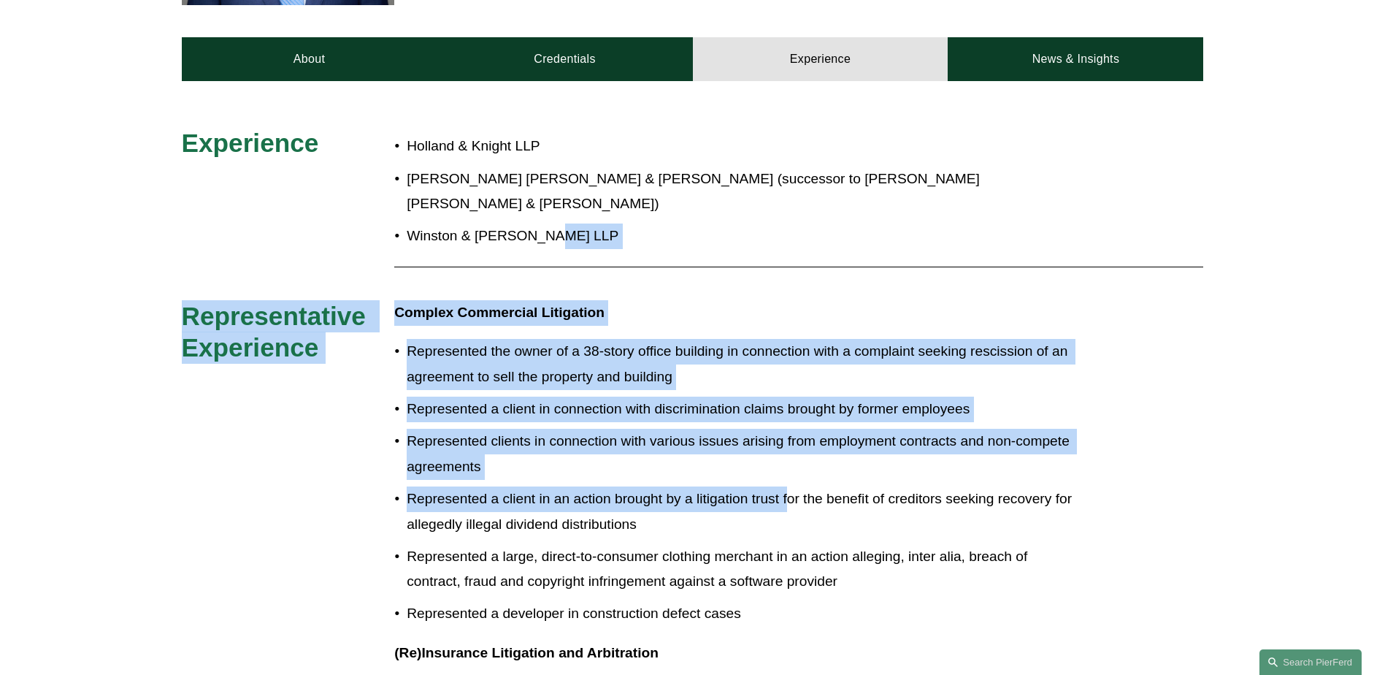
drag, startPoint x: 573, startPoint y: 202, endPoint x: 789, endPoint y: 467, distance: 341.5
drag, startPoint x: 789, startPoint y: 467, endPoint x: 687, endPoint y: 448, distance: 103.4
click at [672, 445] on p "Represented clients in connection with various issues arising from employment c…" at bounding box center [741, 454] width 669 height 50
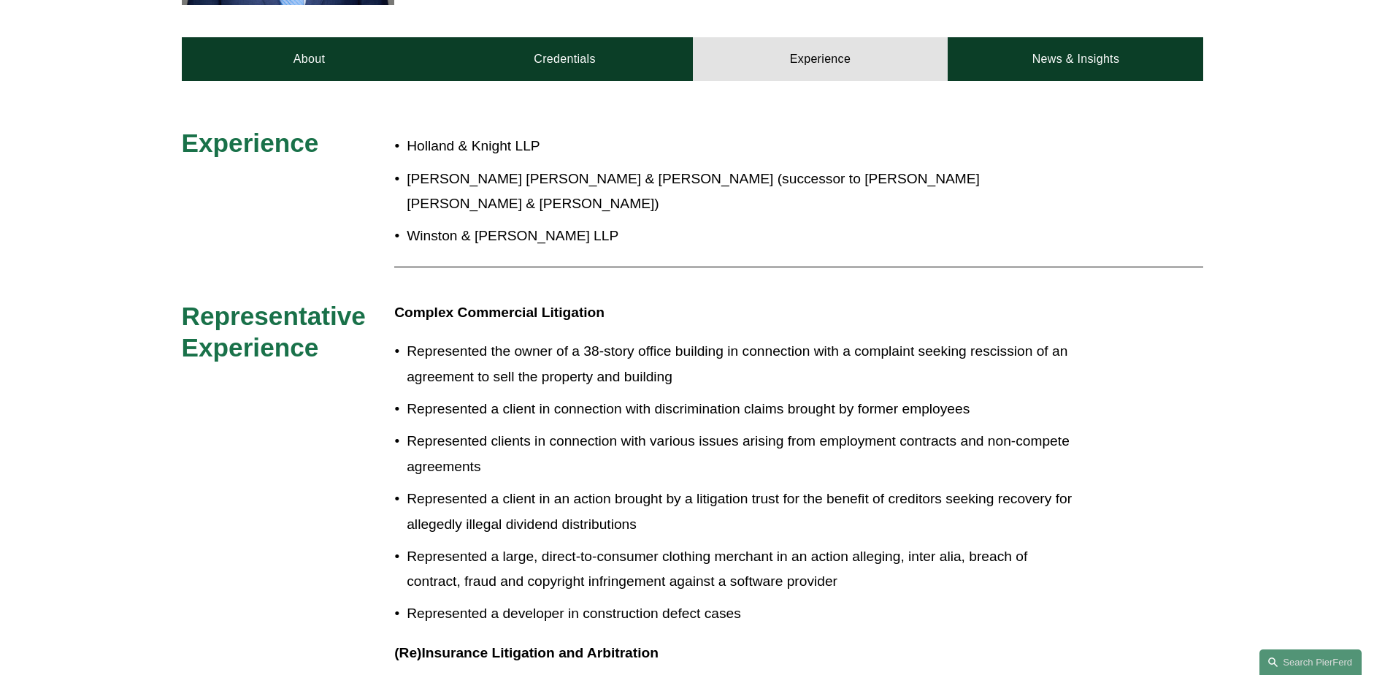
drag, startPoint x: 756, startPoint y: 577, endPoint x: 810, endPoint y: 591, distance: 56.5
click at [810, 601] on p "Represented a developer in construction defect cases" at bounding box center [741, 614] width 669 height 26
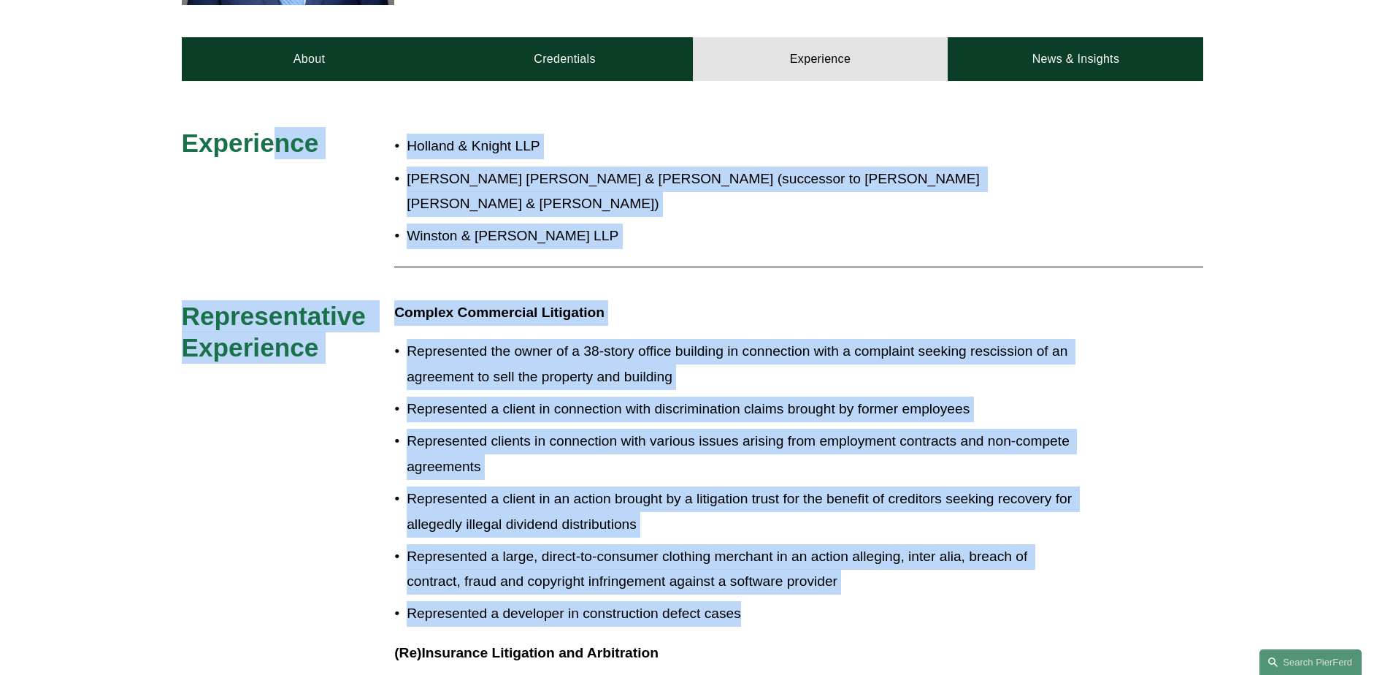
drag, startPoint x: 762, startPoint y: 585, endPoint x: 277, endPoint y: 77, distance: 701.8
click at [550, 396] on p "Represented a client in connection with discrimination claims brought by former…" at bounding box center [741, 409] width 669 height 26
drag, startPoint x: 755, startPoint y: 578, endPoint x: 163, endPoint y: 144, distance: 734.4
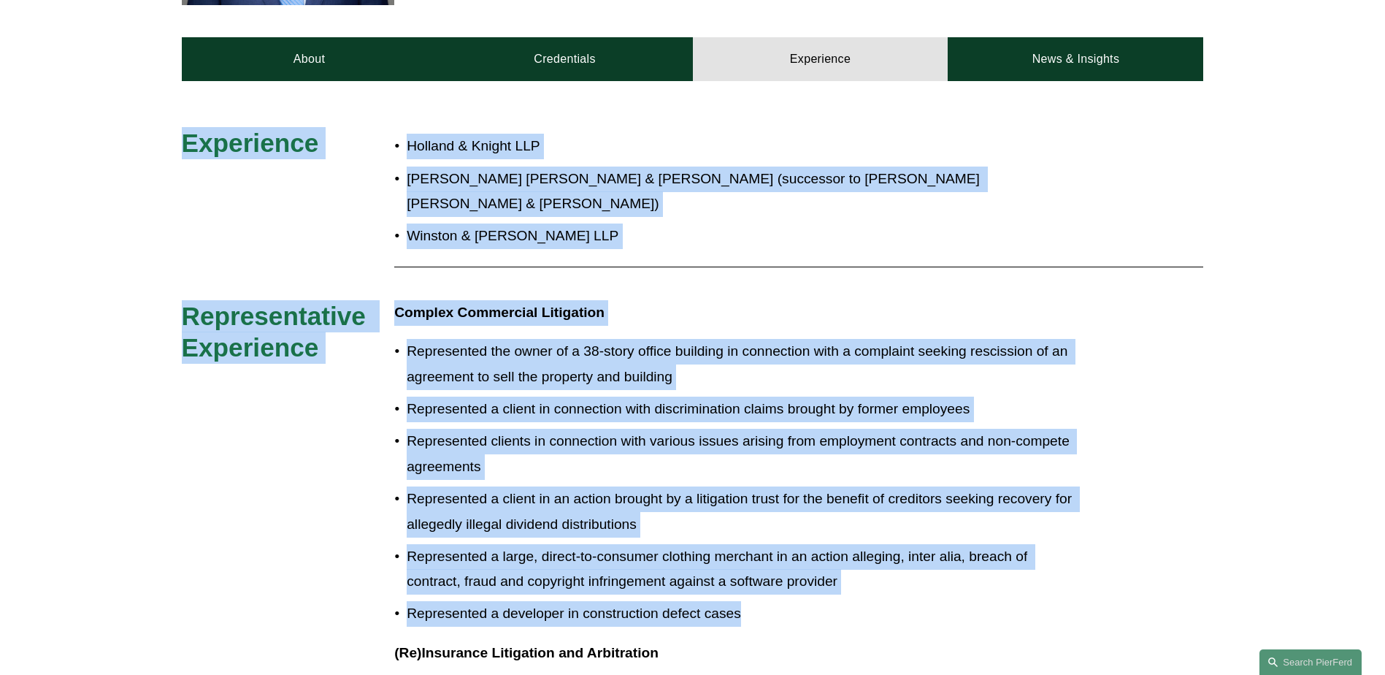
click at [617, 429] on p "Represented clients in connection with various issues arising from employment c…" at bounding box center [741, 454] width 669 height 50
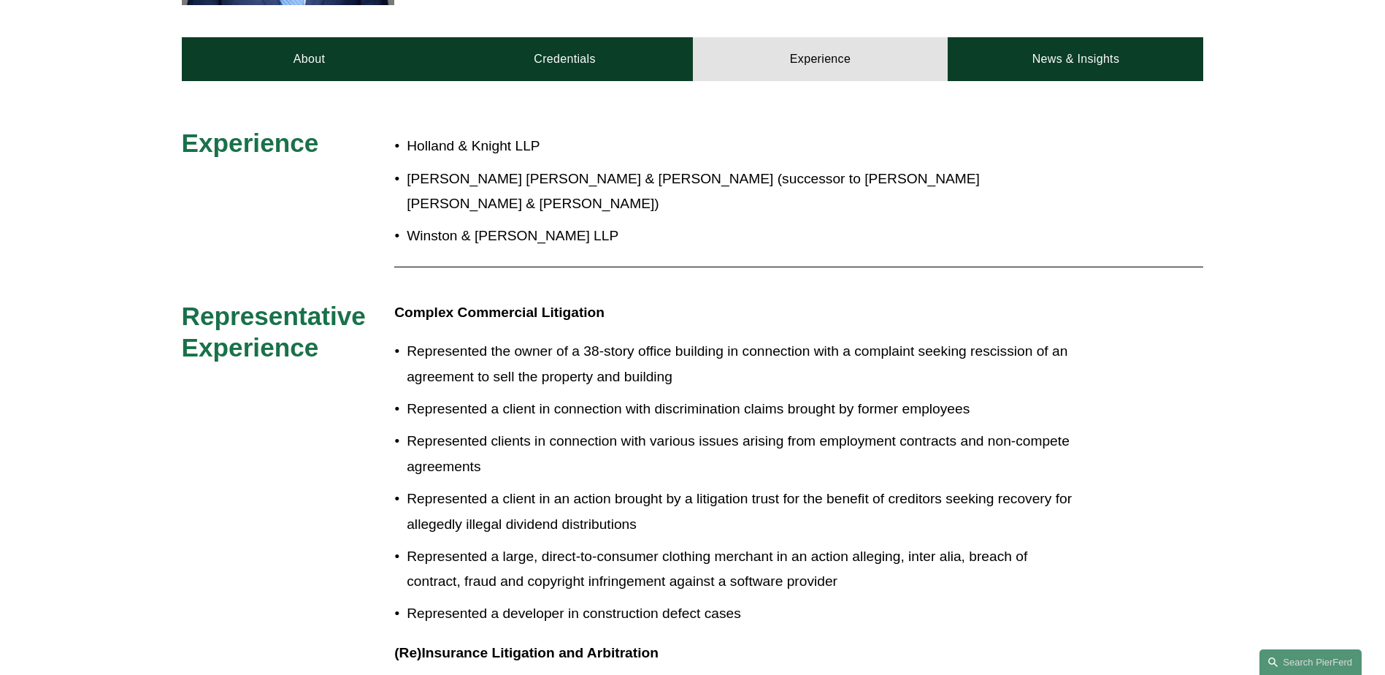
click at [772, 561] on ul "Represented the owner of a 38-story office building in connection with a compla…" at bounding box center [734, 483] width 681 height 288
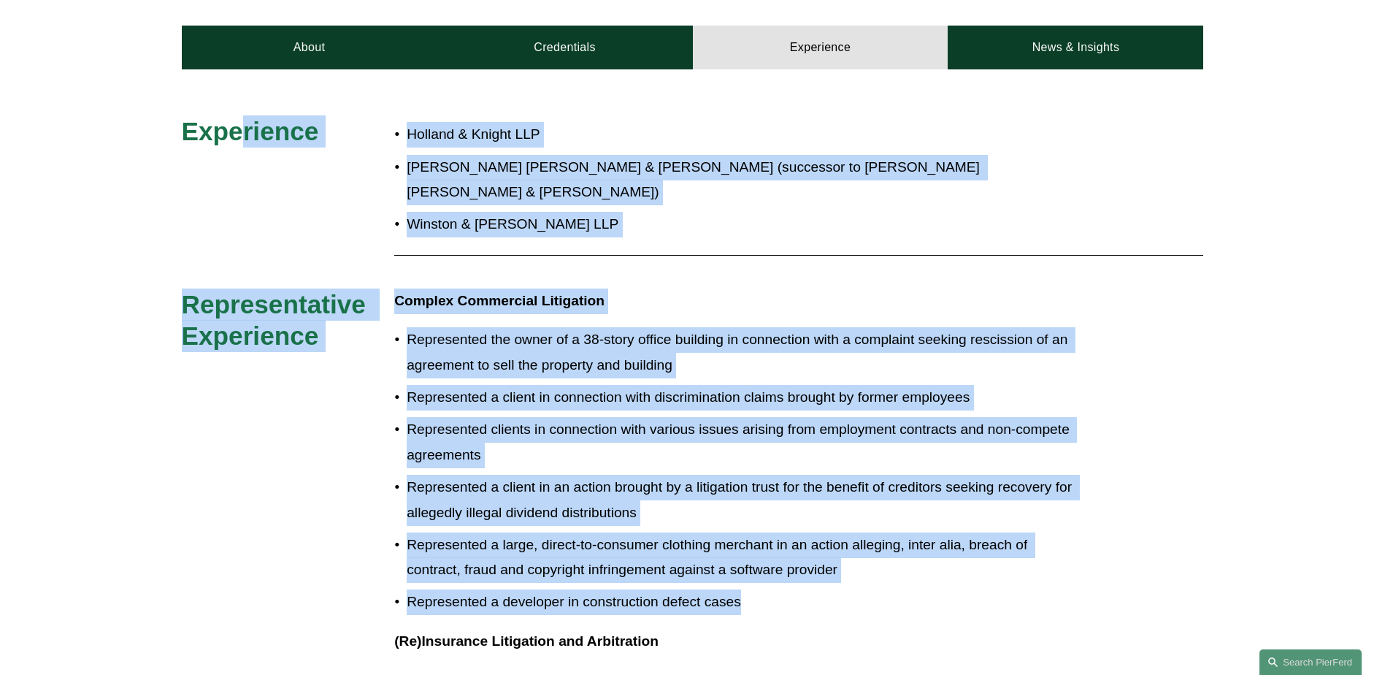
drag, startPoint x: 751, startPoint y: 585, endPoint x: 237, endPoint y: 172, distance: 659.5
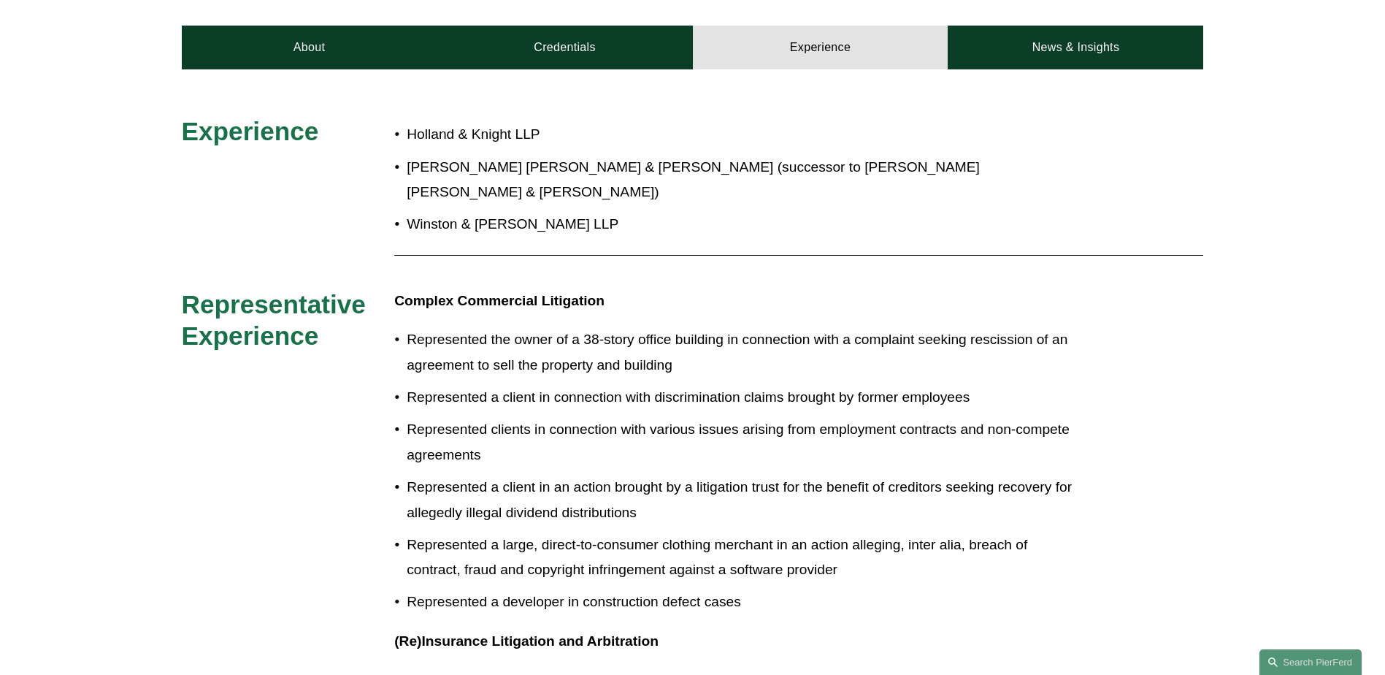
click at [763, 629] on p "(Re)Insurance Litigation and Arbitration" at bounding box center [734, 642] width 681 height 26
click at [759, 589] on p "Represented a developer in construction defect cases" at bounding box center [741, 602] width 669 height 26
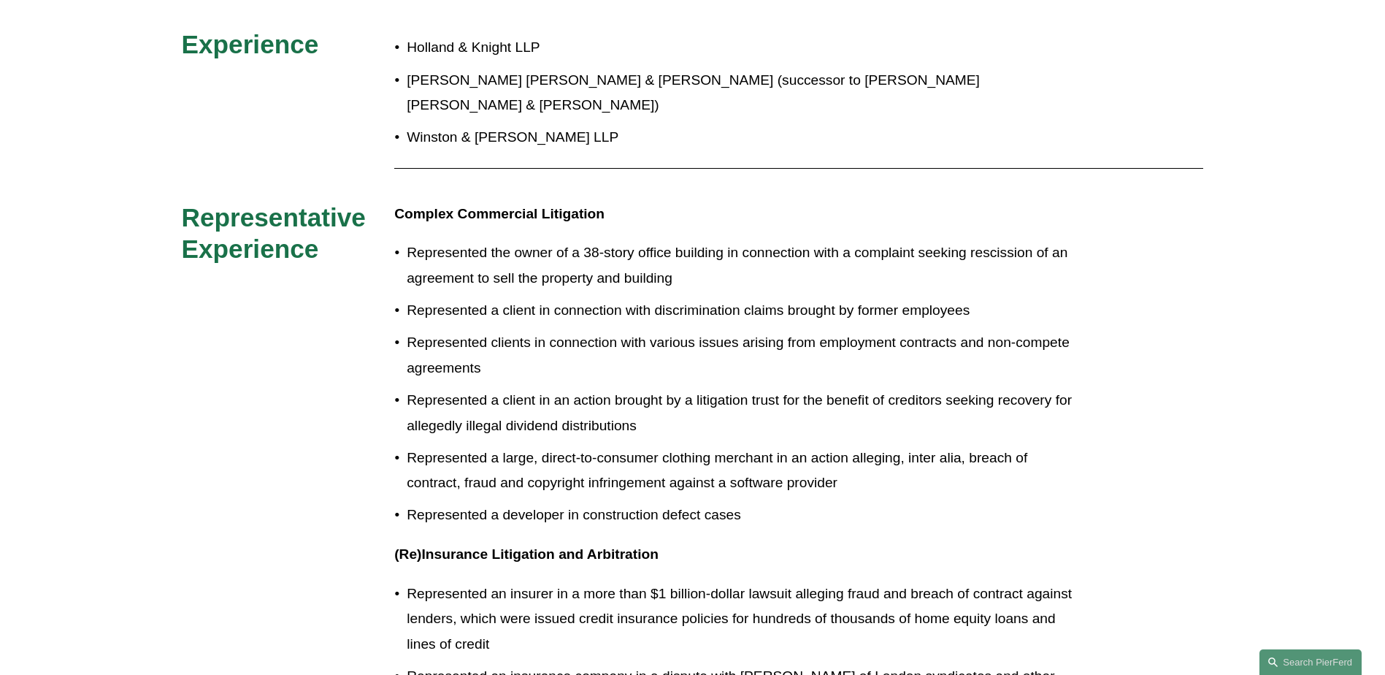
scroll to position [853, 0]
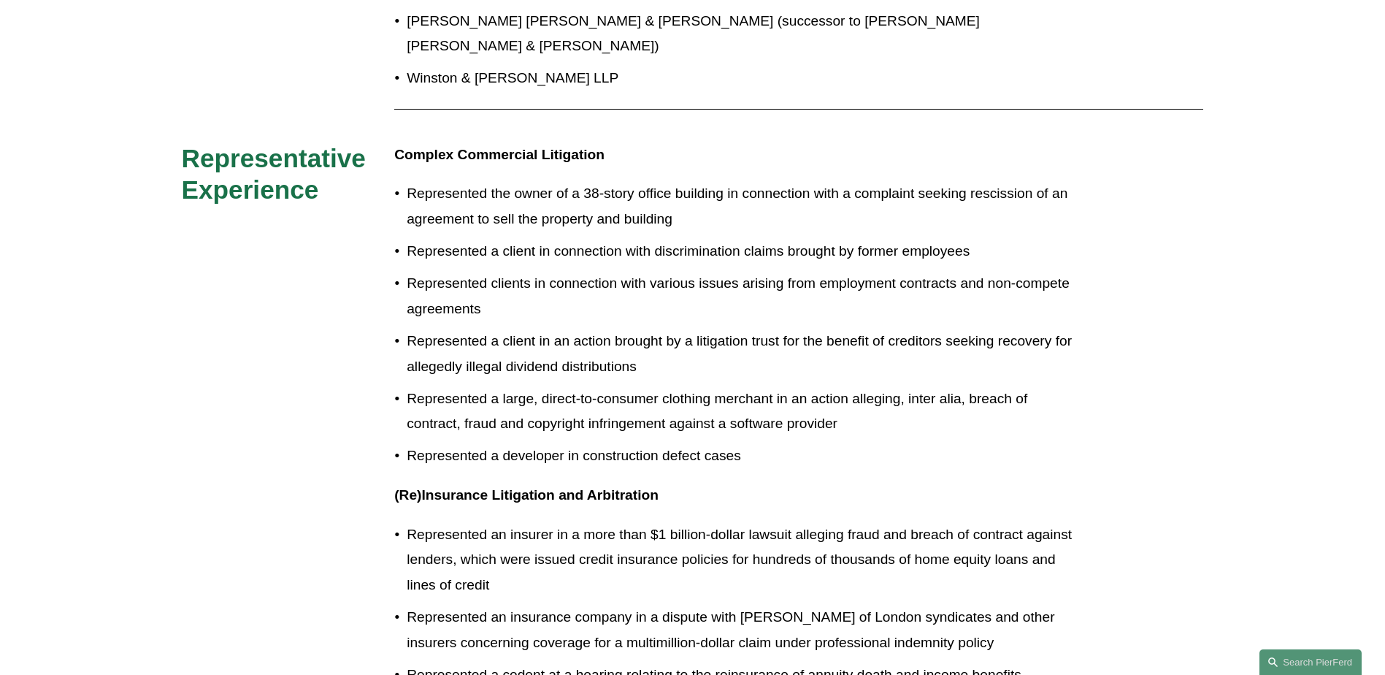
click at [754, 522] on p "Represented an insurer in a more than $1 billion-dollar lawsuit alleging fraud …" at bounding box center [741, 560] width 669 height 76
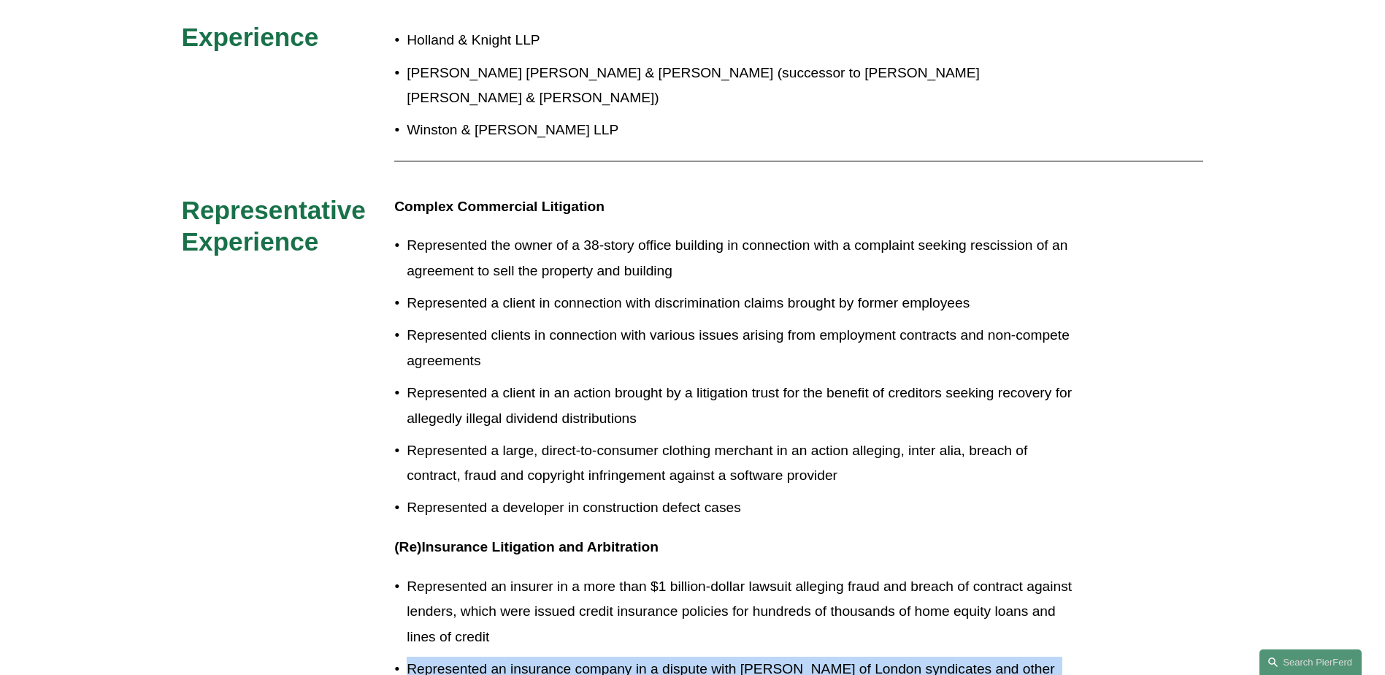
scroll to position [1001, 0]
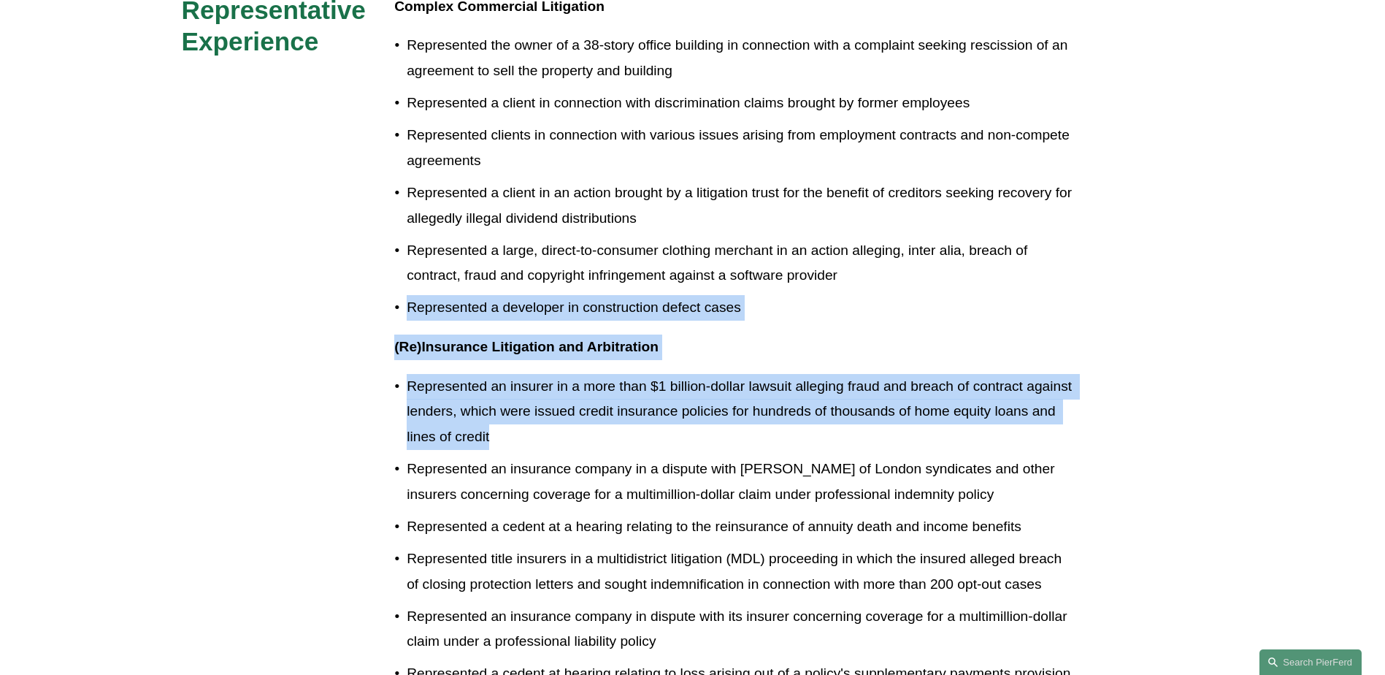
drag, startPoint x: 491, startPoint y: 552, endPoint x: 358, endPoint y: 280, distance: 303.0
click at [358, 280] on div "Experience Holland & Knight LLP Porter Wright Morris & Arthur LLP (successor to…" at bounding box center [692, 511] width 1385 height 1381
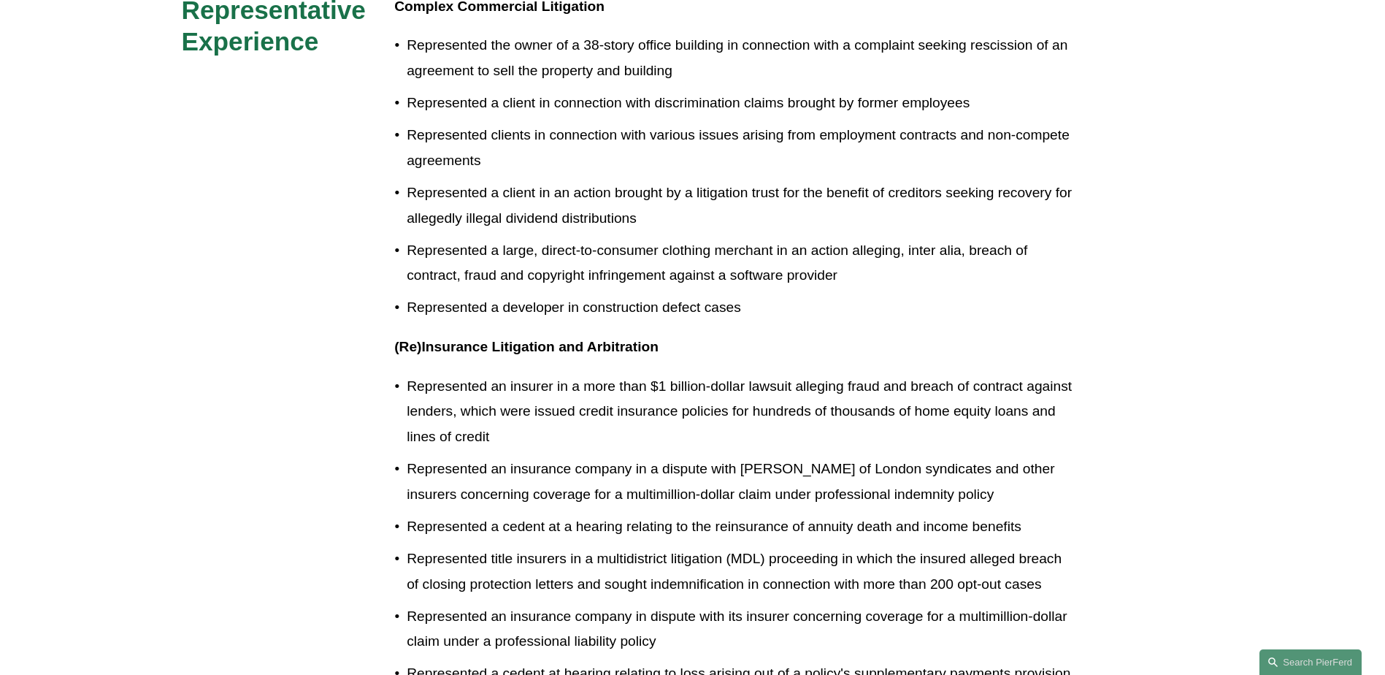
drag, startPoint x: 358, startPoint y: 280, endPoint x: 586, endPoint y: 492, distance: 311.0
click at [580, 514] on p "Represented a cedent at a hearing relating to the reinsurance of annuity death …" at bounding box center [741, 527] width 669 height 26
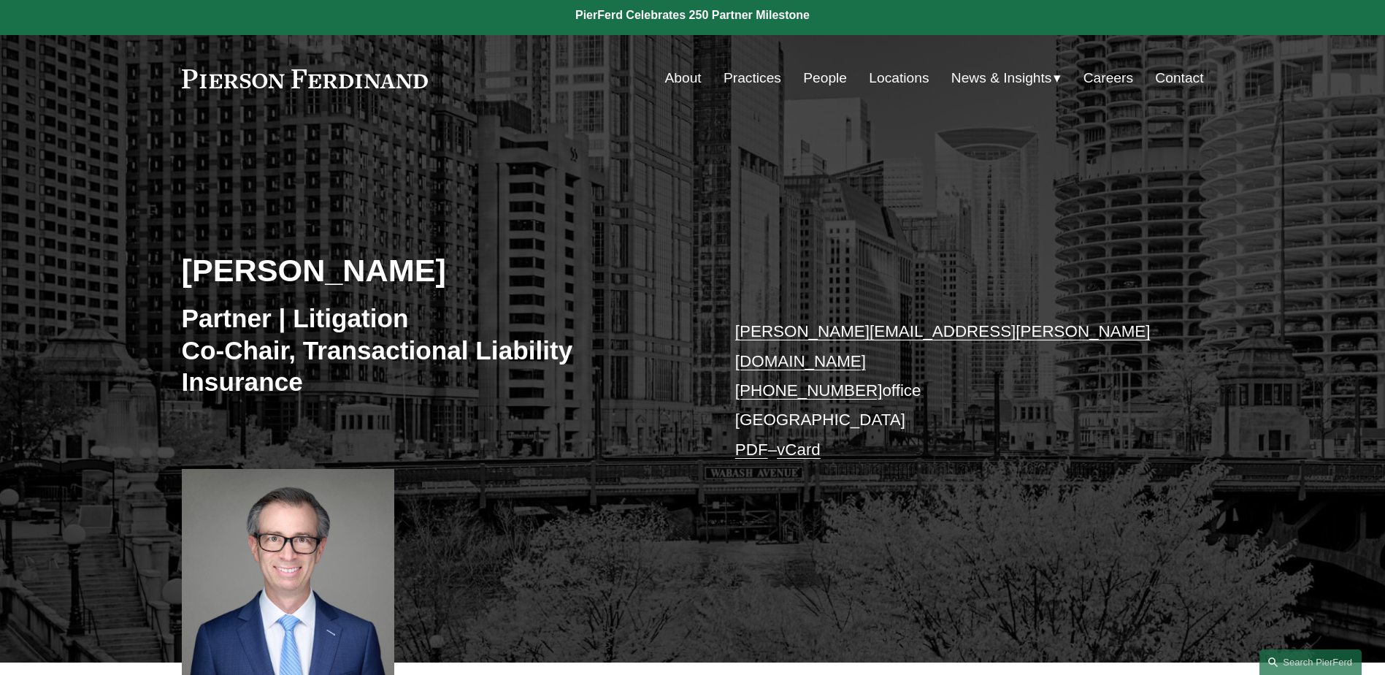
scroll to position [0, 0]
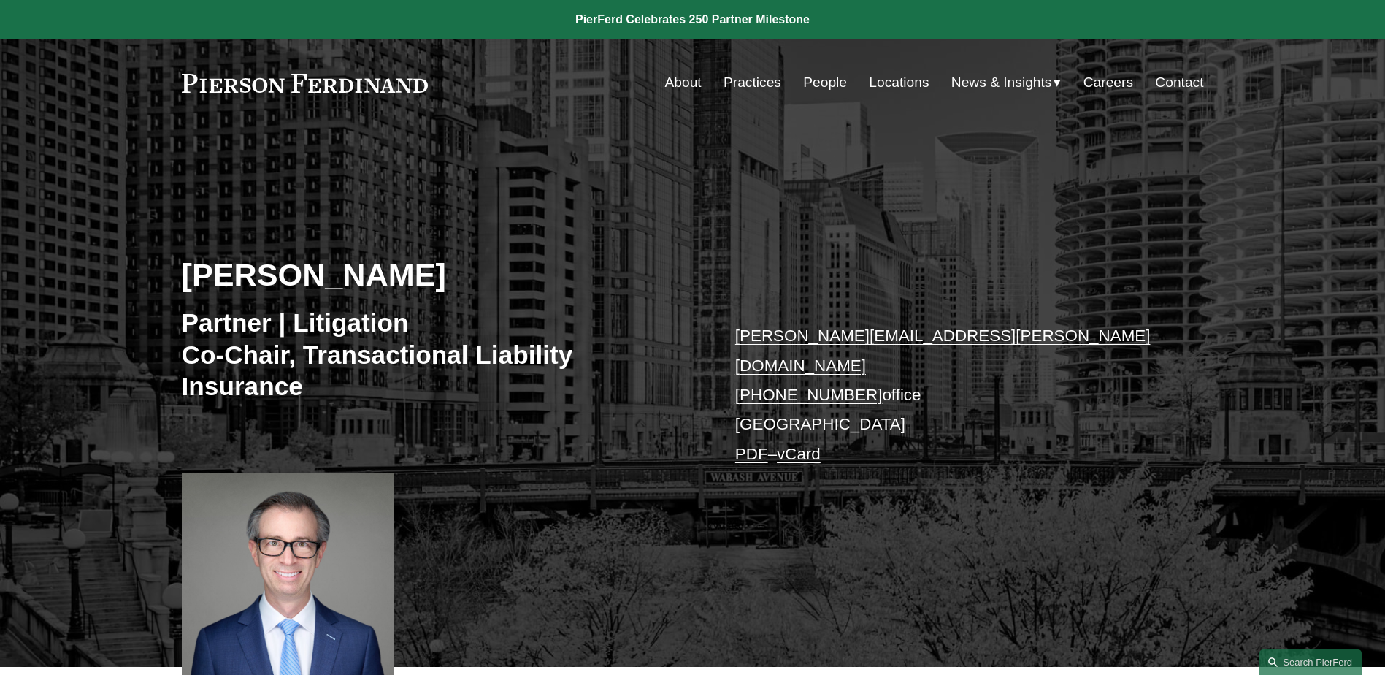
click at [740, 83] on link "Practices" at bounding box center [753, 83] width 58 height 28
click at [816, 86] on link "People" at bounding box center [825, 83] width 44 height 28
click at [824, 86] on link "People" at bounding box center [825, 83] width 44 height 28
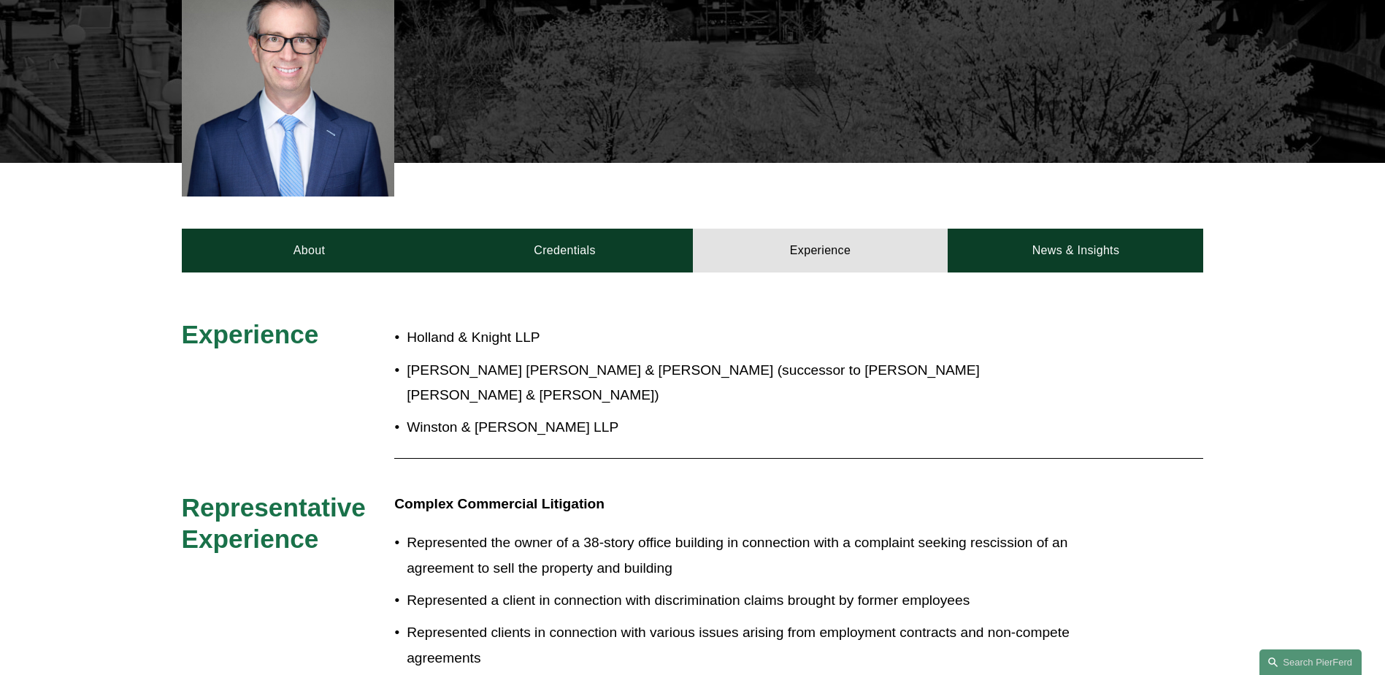
scroll to position [511, 0]
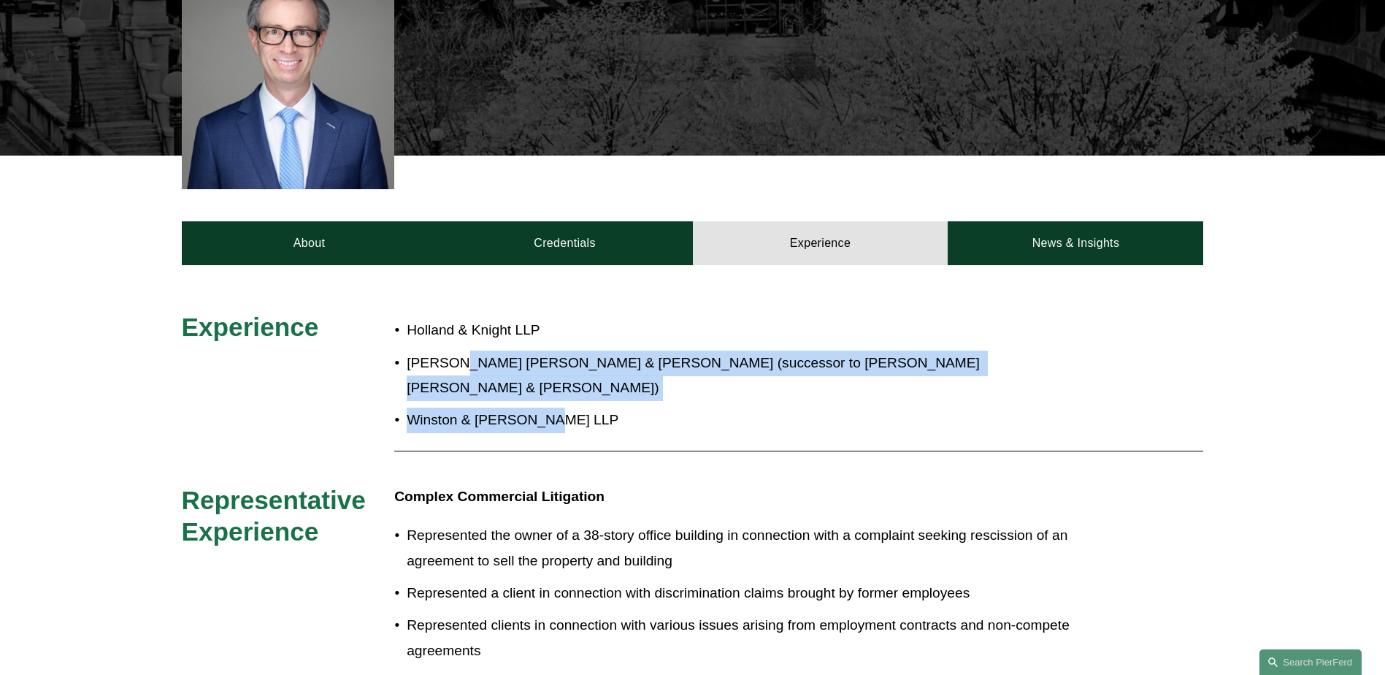
drag, startPoint x: 566, startPoint y: 385, endPoint x: 454, endPoint y: 346, distance: 118.2
click at [454, 346] on ul "Holland & Knight LLP Porter Wright Morris & Arthur LLP (successor to Butler Rub…" at bounding box center [734, 375] width 681 height 115
click at [456, 350] on p "Porter Wright Morris & Arthur LLP (successor to Butler Rubin Saltarelli & Boyd …" at bounding box center [741, 375] width 669 height 50
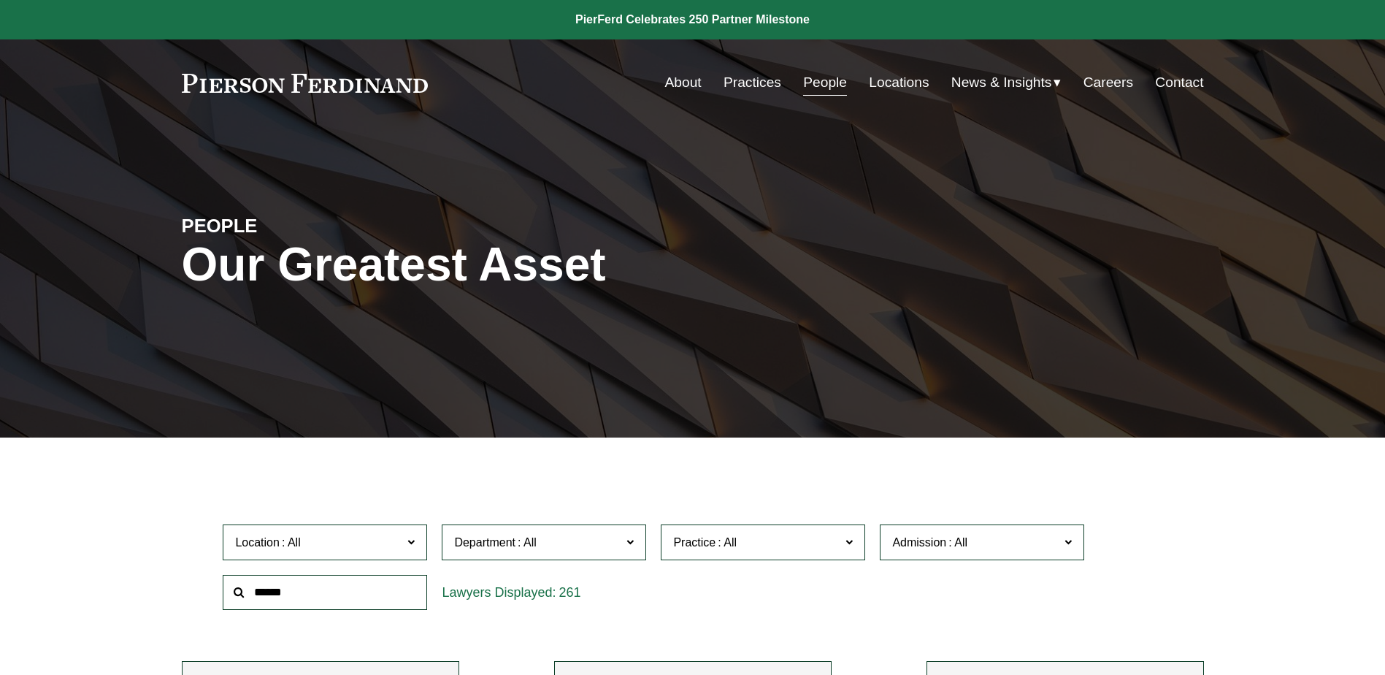
scroll to position [365, 0]
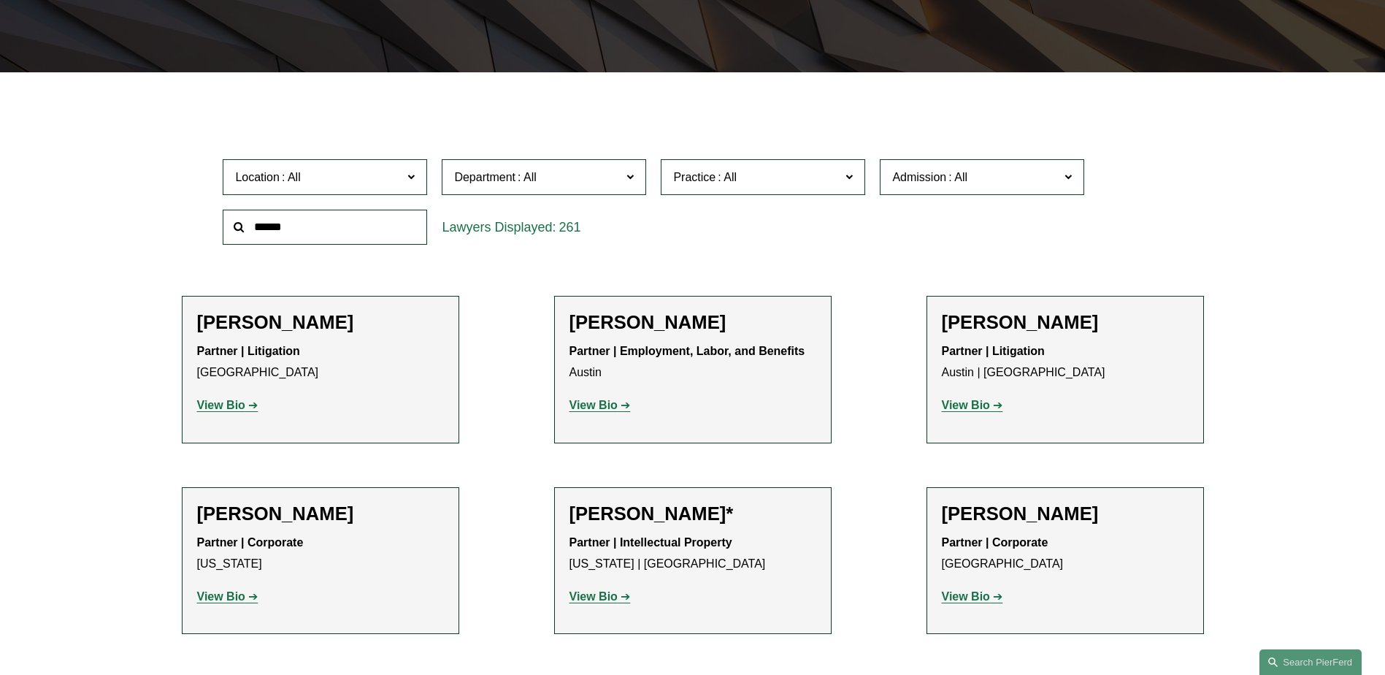
click at [339, 239] on input "text" at bounding box center [325, 228] width 204 height 36
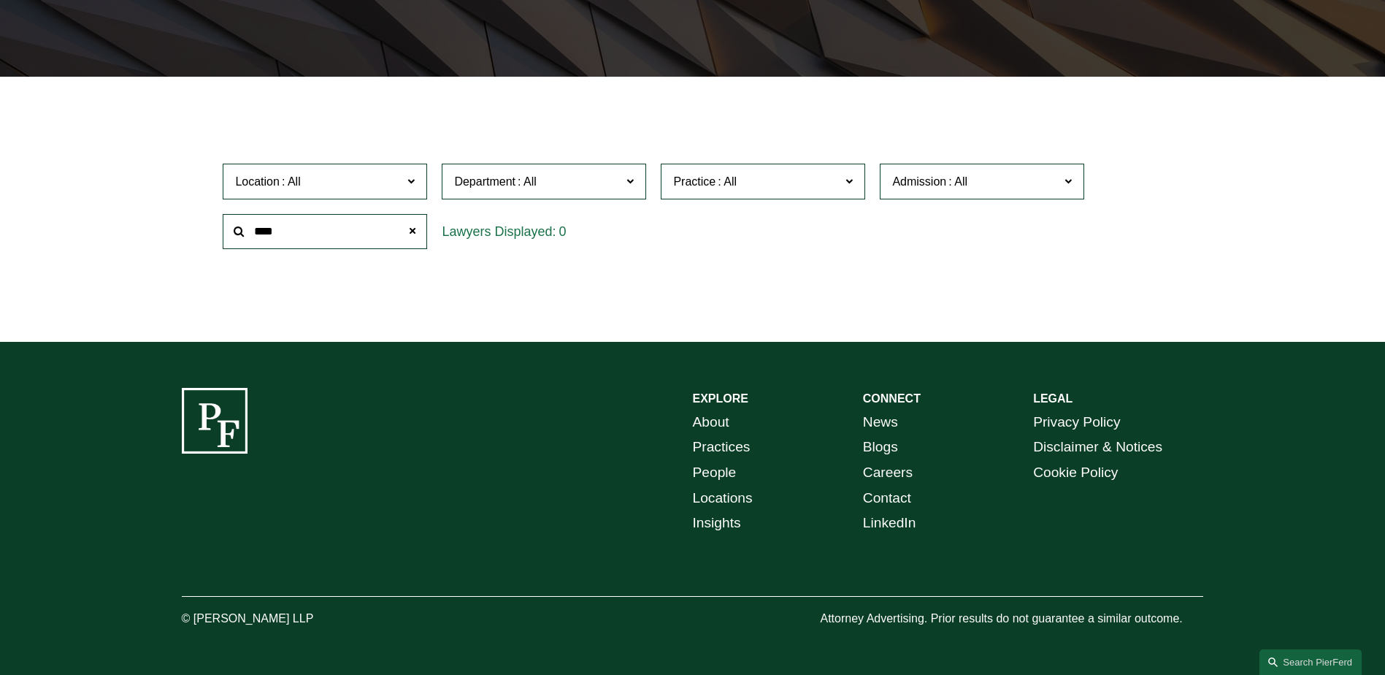
scroll to position [363, 0]
drag, startPoint x: 343, startPoint y: 233, endPoint x: 0, endPoint y: 163, distance: 350.2
click at [0, 163] on html "0 PierFerd Celebrates 250 Partner Milestone Skip to Content" at bounding box center [692, 156] width 1385 height 1035
type input "****"
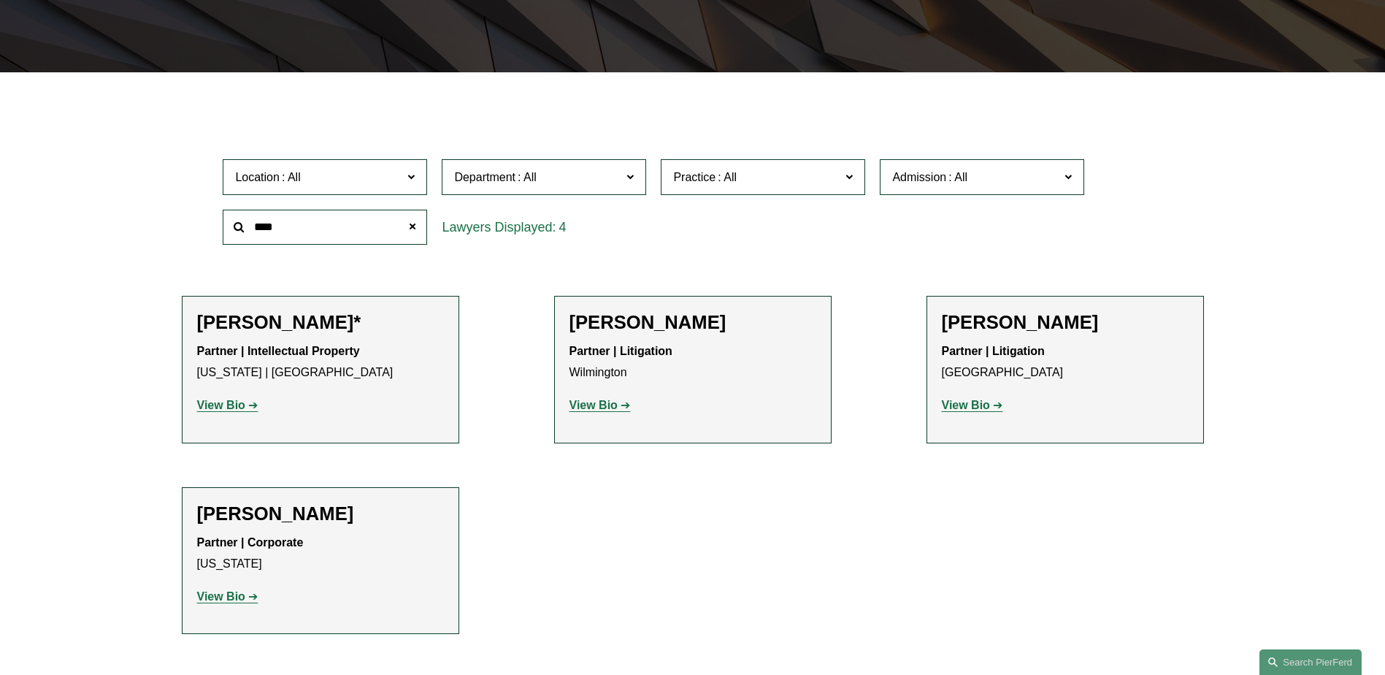
drag, startPoint x: 302, startPoint y: 231, endPoint x: 100, endPoint y: 207, distance: 203.7
click at [96, 205] on div "Filter Location All [GEOGRAPHIC_DATA] [GEOGRAPHIC_DATA] [GEOGRAPHIC_DATA] [GEOG…" at bounding box center [692, 384] width 1385 height 581
click at [607, 246] on div "4" at bounding box center [543, 227] width 219 height 50
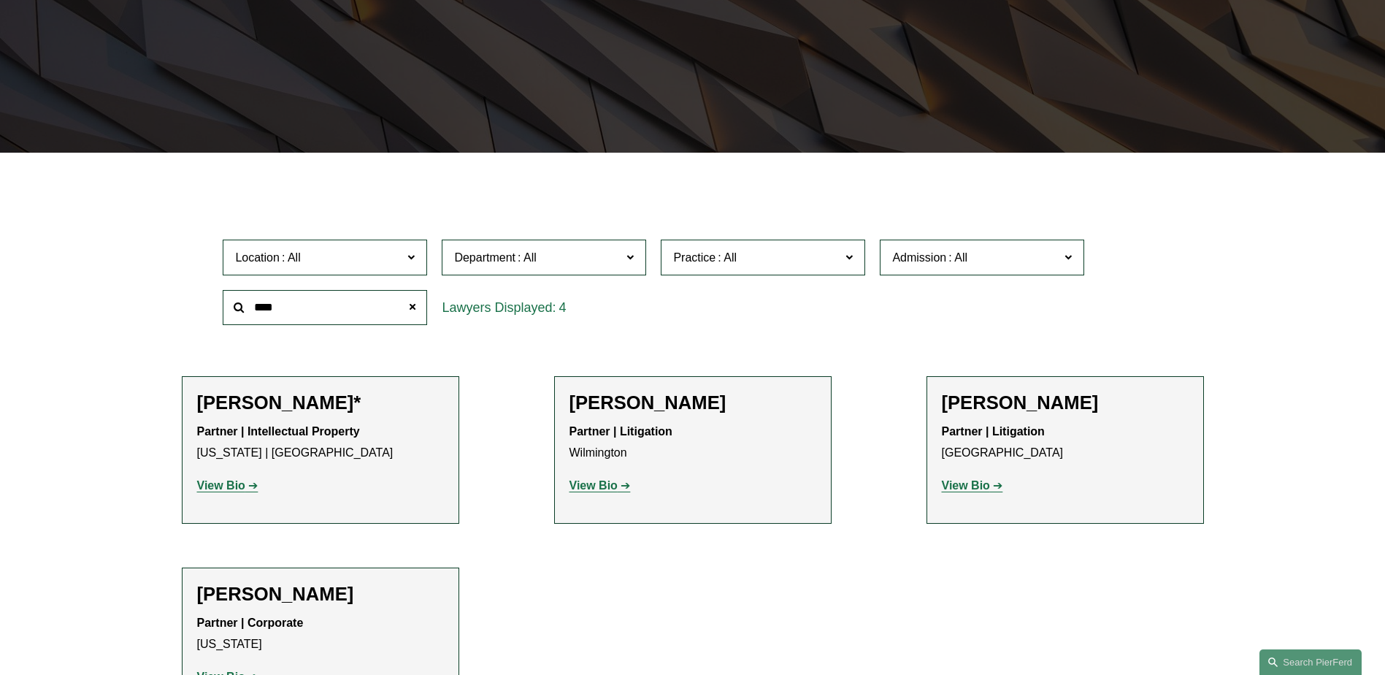
scroll to position [0, 0]
